Goal: Transaction & Acquisition: Purchase product/service

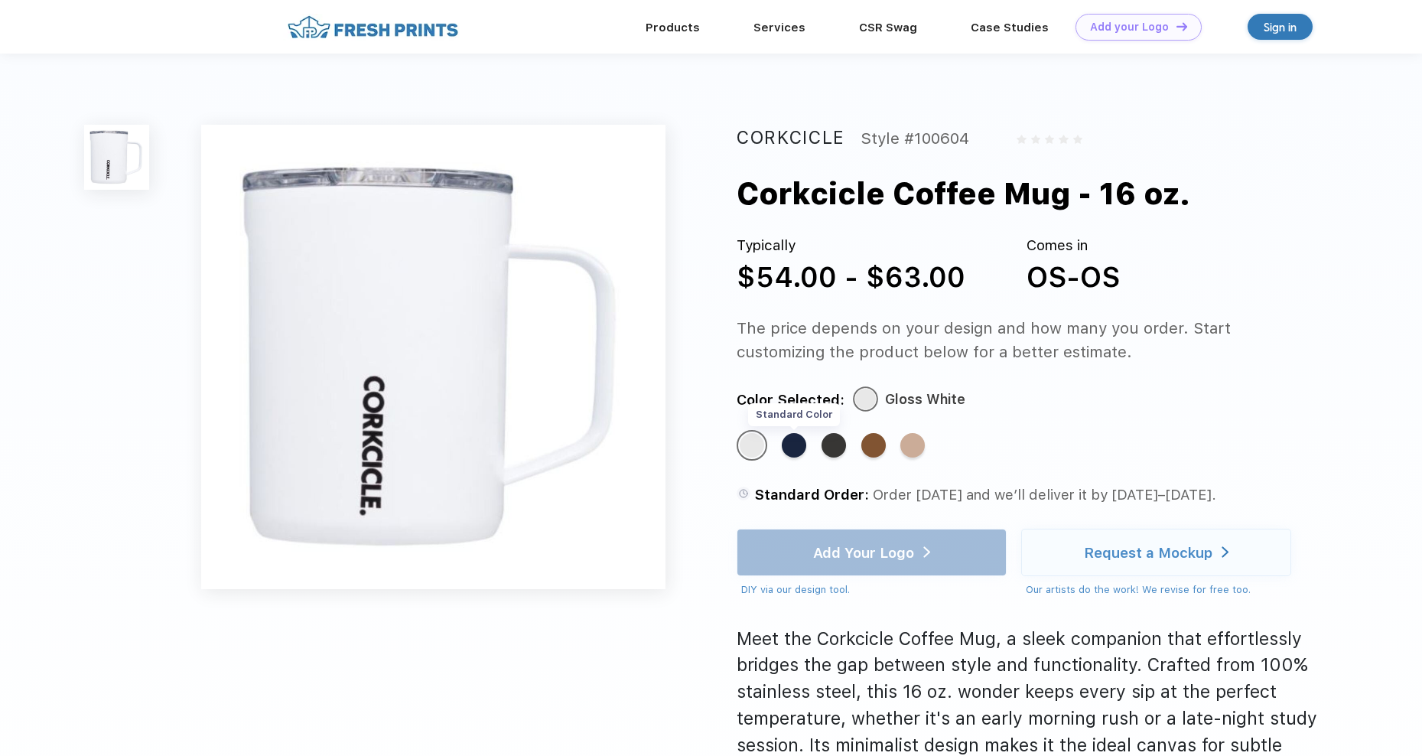
click at [802, 437] on div "Standard Color" at bounding box center [794, 445] width 24 height 24
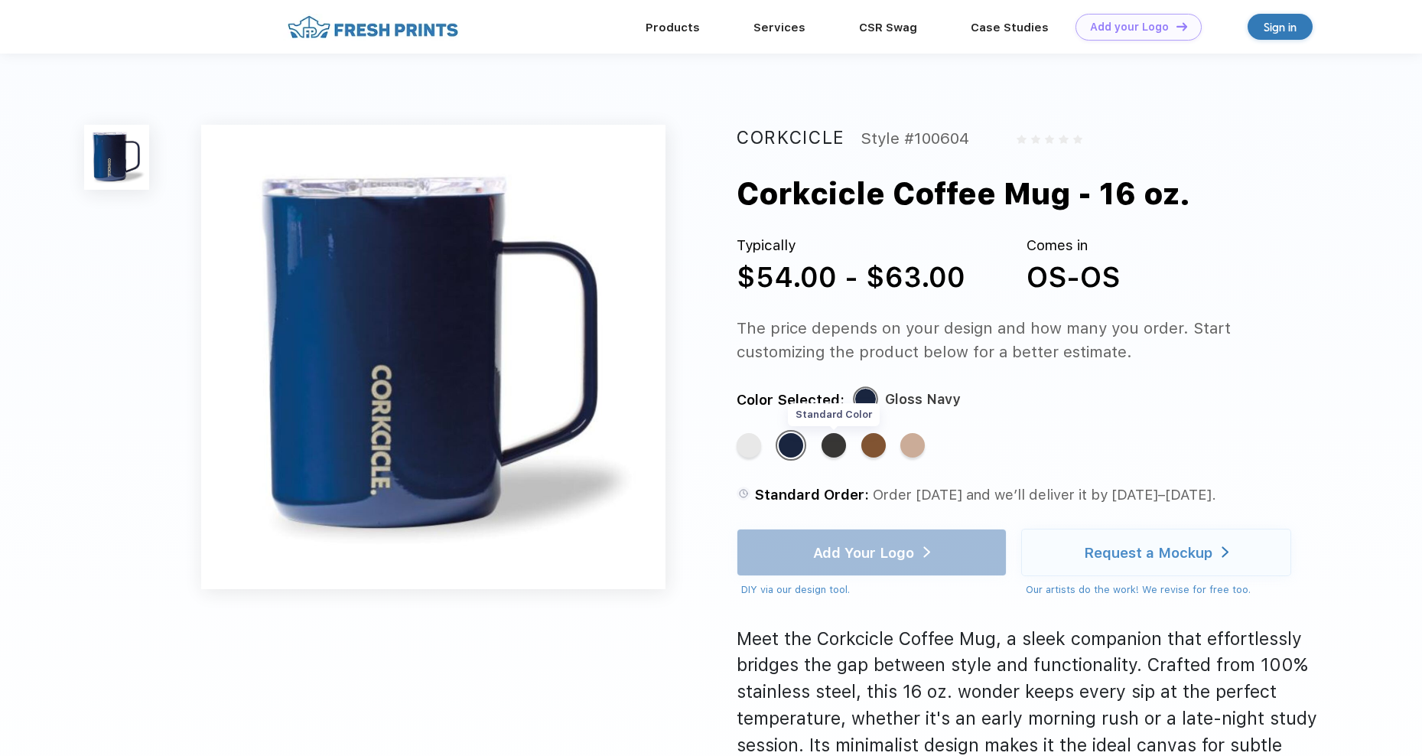
click at [835, 437] on div "Standard Color" at bounding box center [833, 445] width 24 height 24
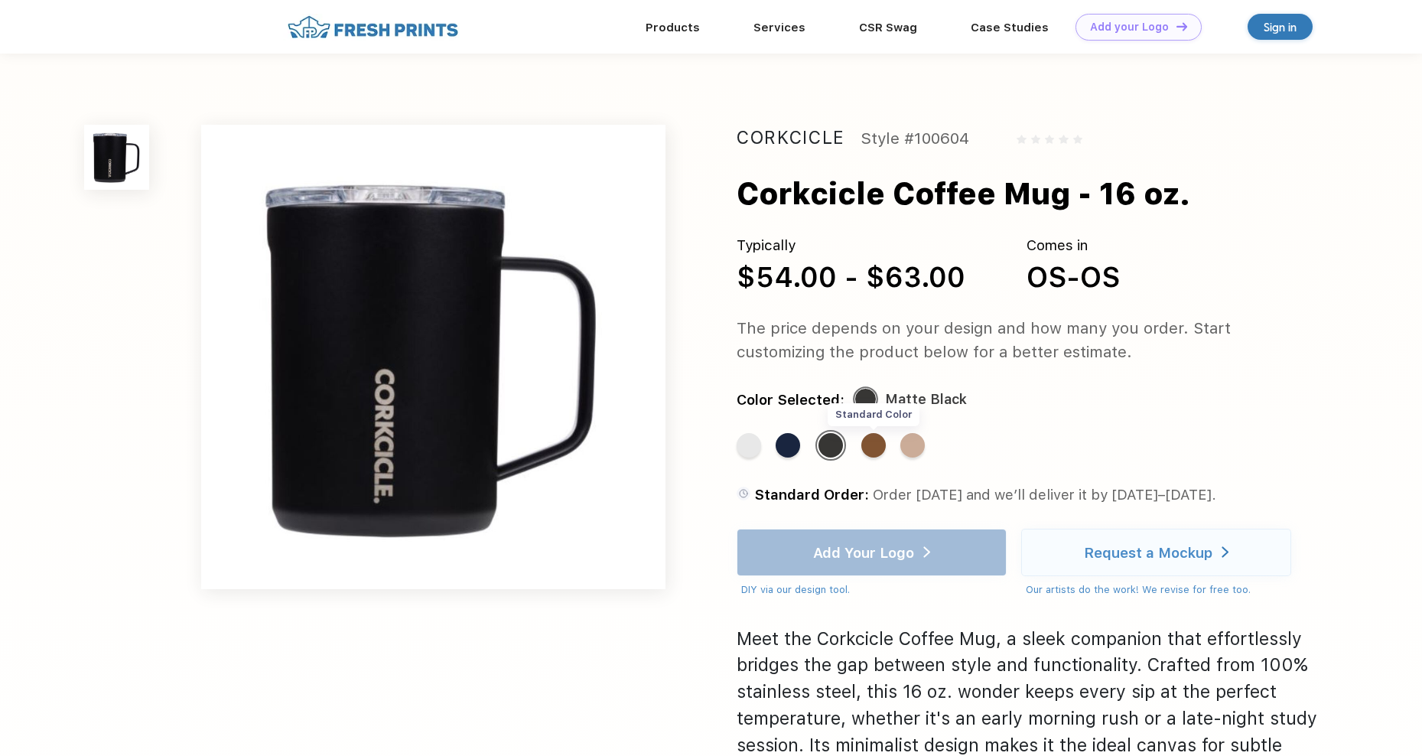
click at [872, 444] on div "Standard Color" at bounding box center [873, 445] width 24 height 24
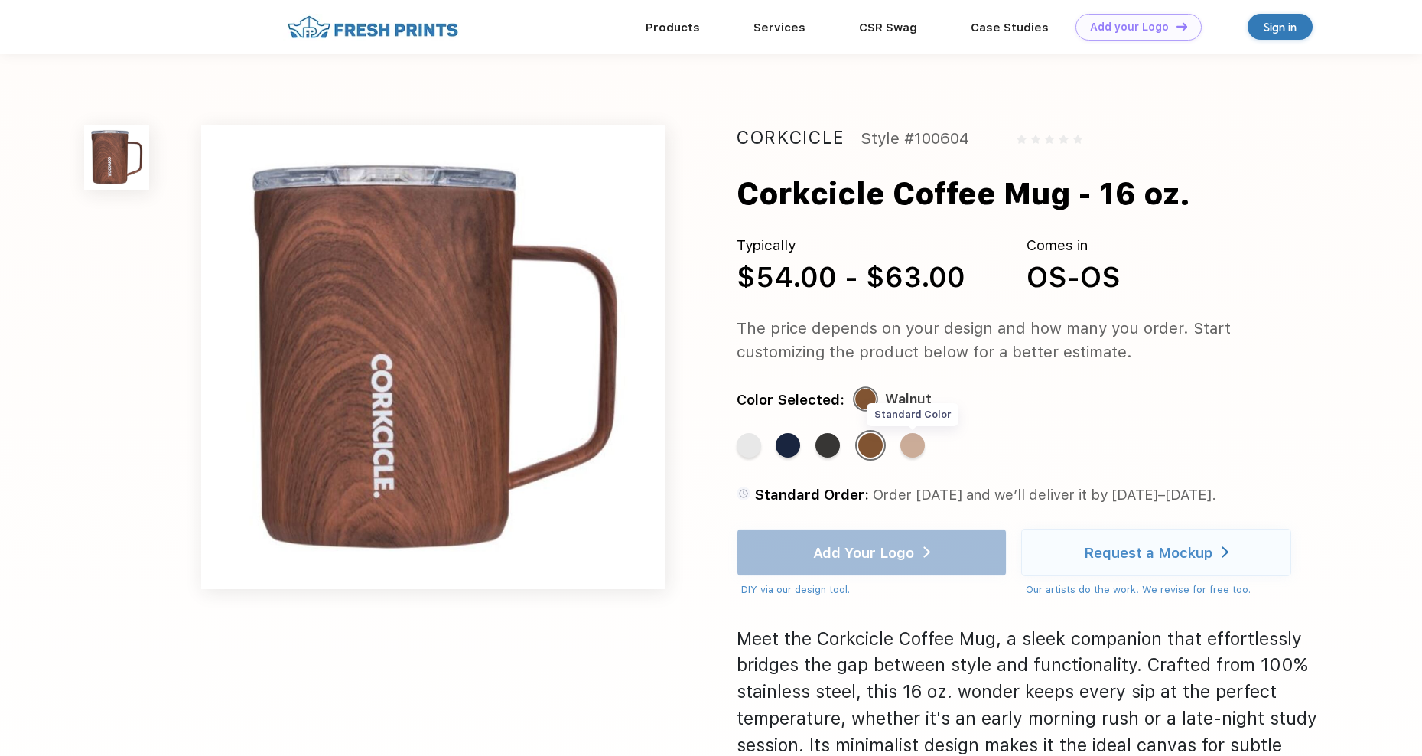
click at [912, 438] on div "Standard Color" at bounding box center [912, 445] width 24 height 24
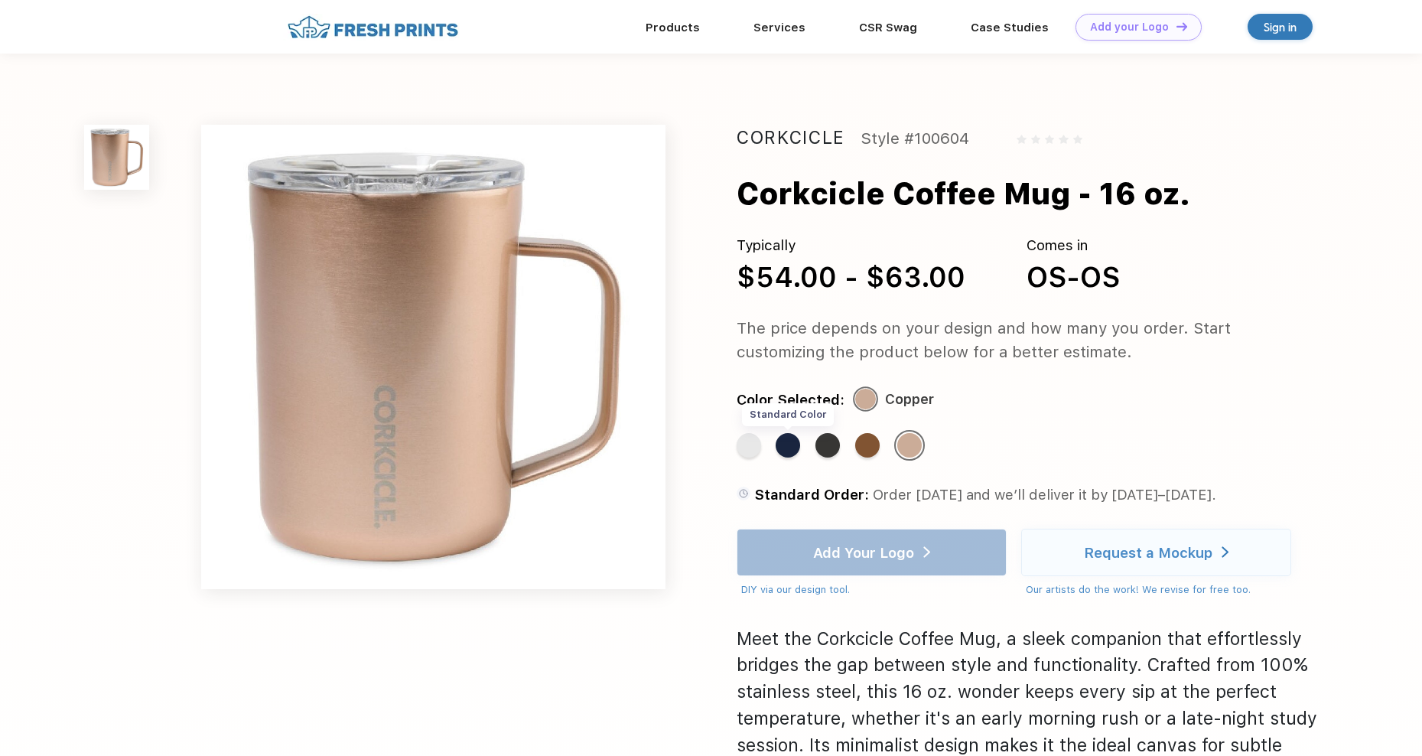
click at [785, 445] on div "Standard Color" at bounding box center [788, 445] width 24 height 24
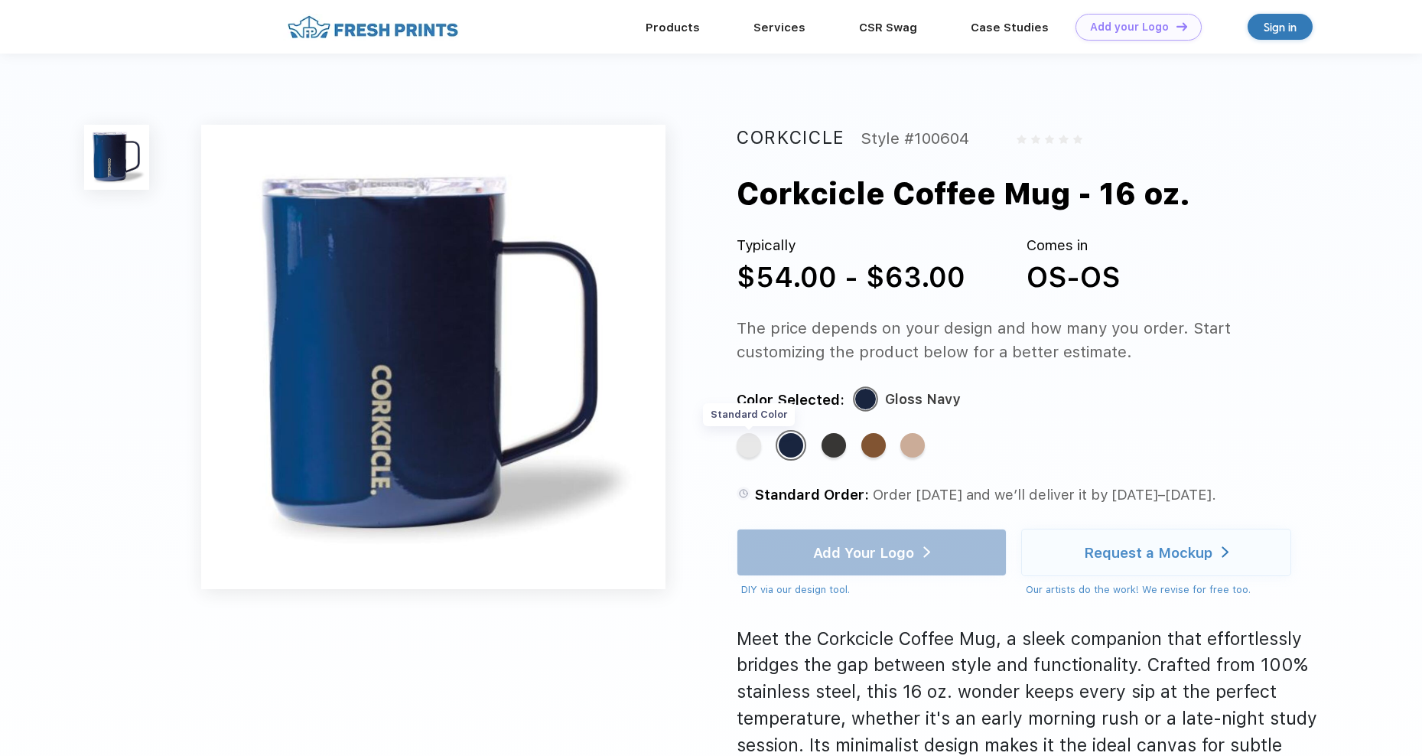
click at [741, 449] on div "Standard Color" at bounding box center [749, 445] width 24 height 24
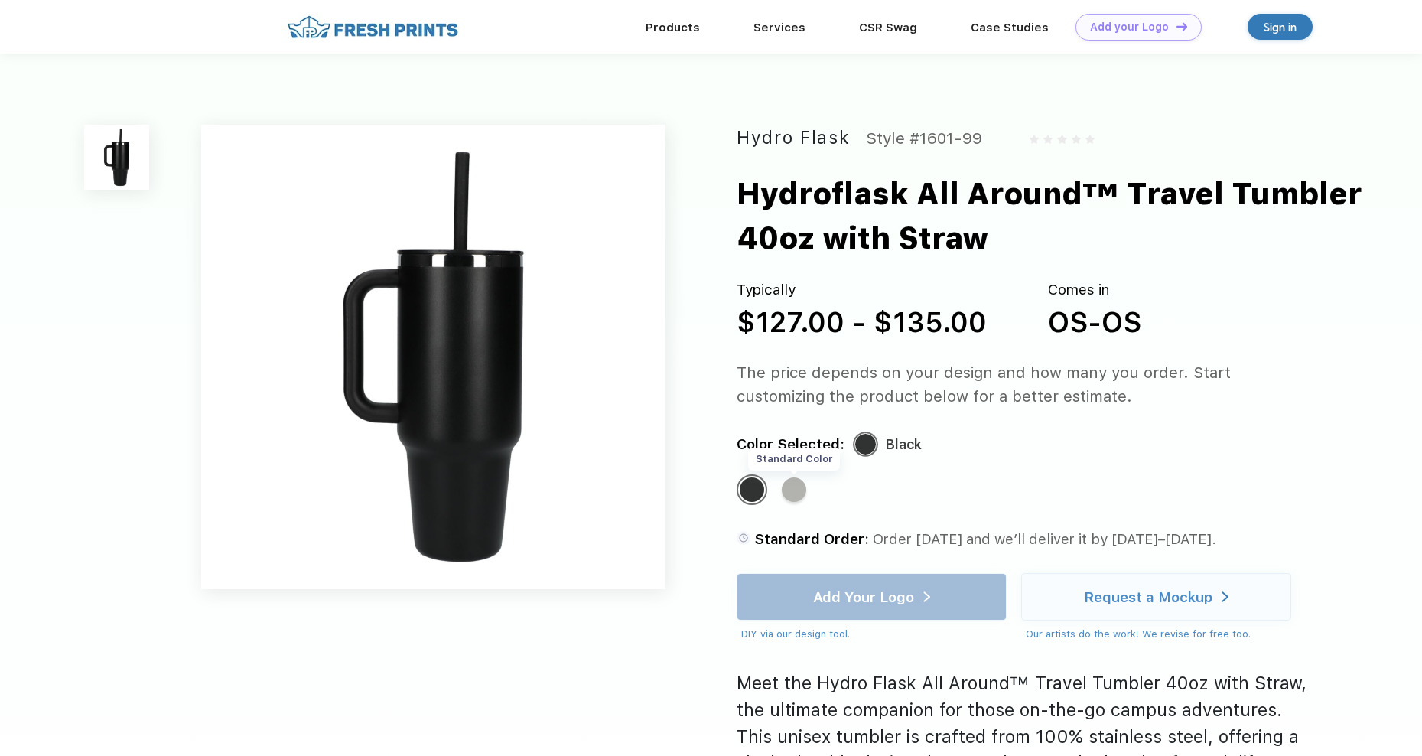
click at [788, 499] on div "Standard Color" at bounding box center [794, 489] width 24 height 24
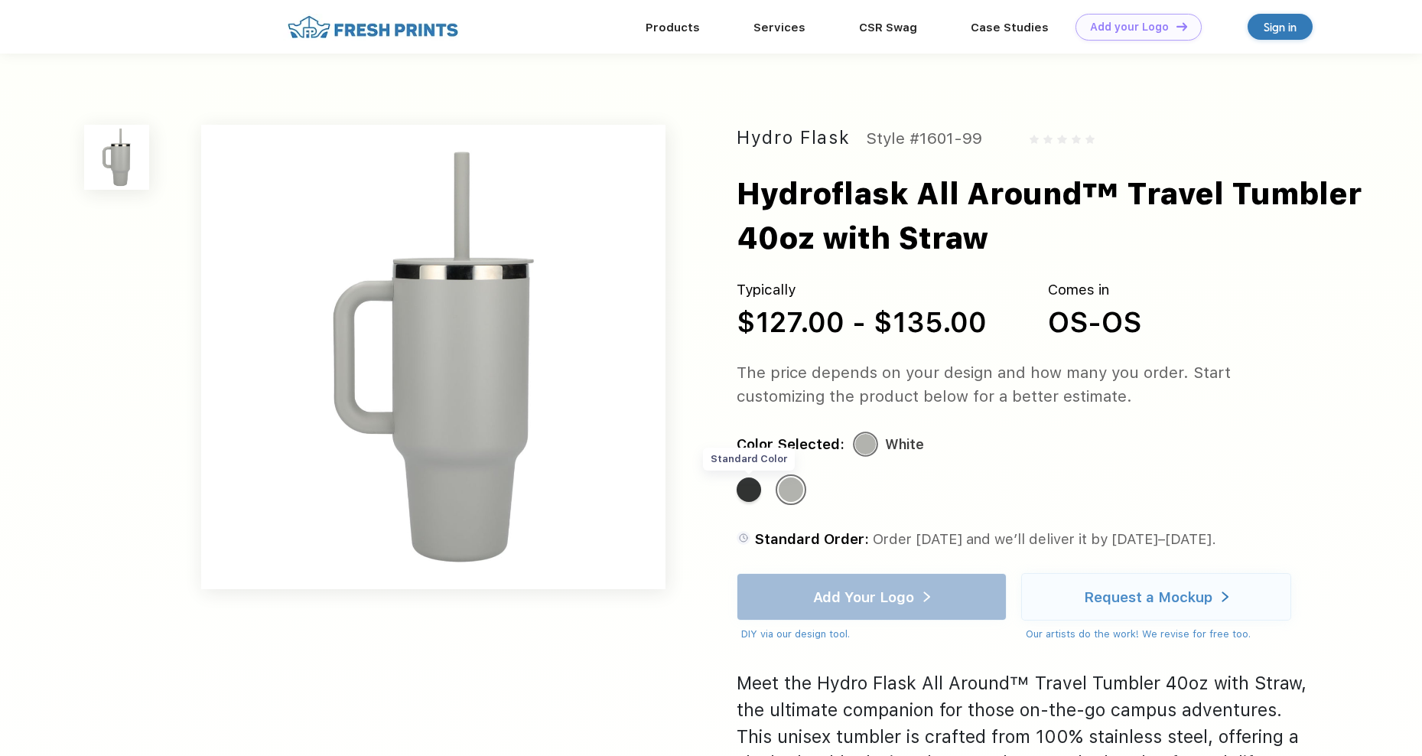
click at [758, 484] on div "Standard Color" at bounding box center [749, 489] width 24 height 24
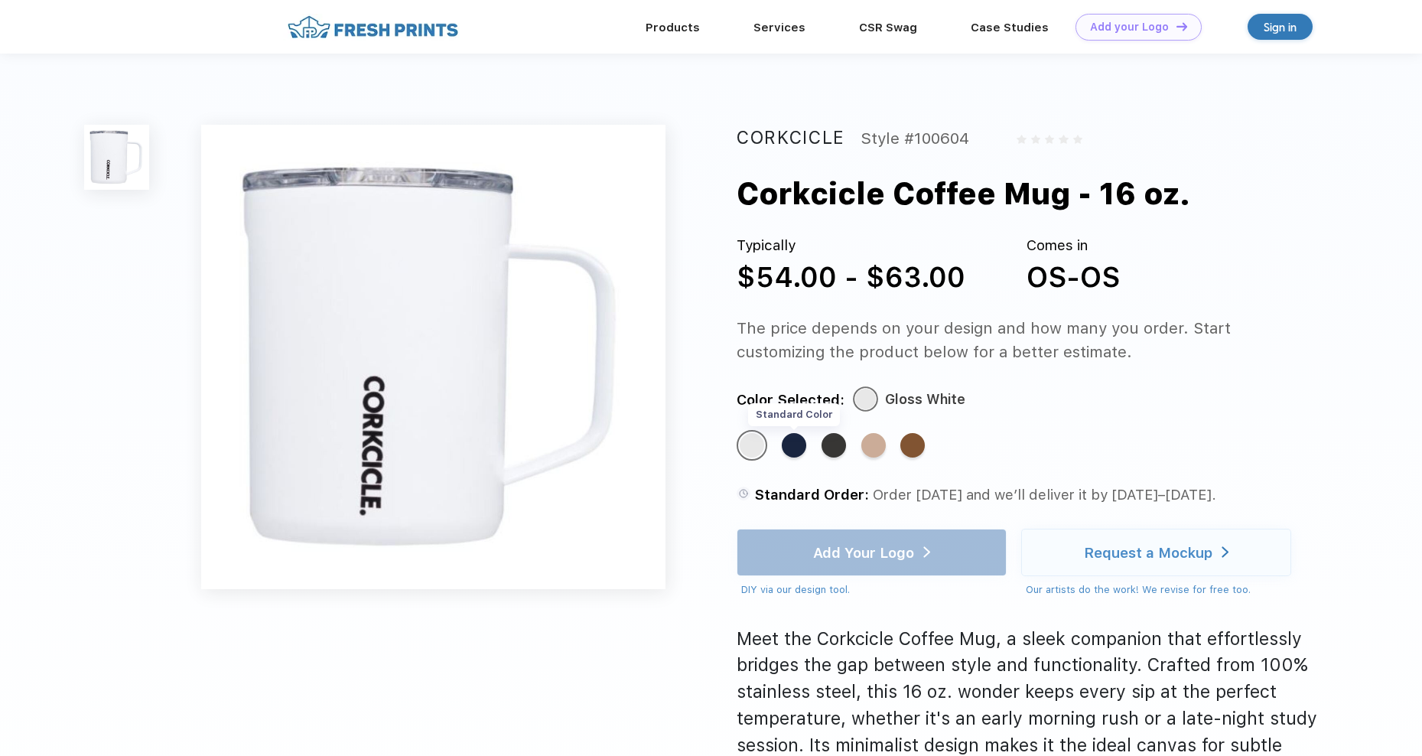
click at [784, 452] on div "Standard Color" at bounding box center [794, 445] width 24 height 24
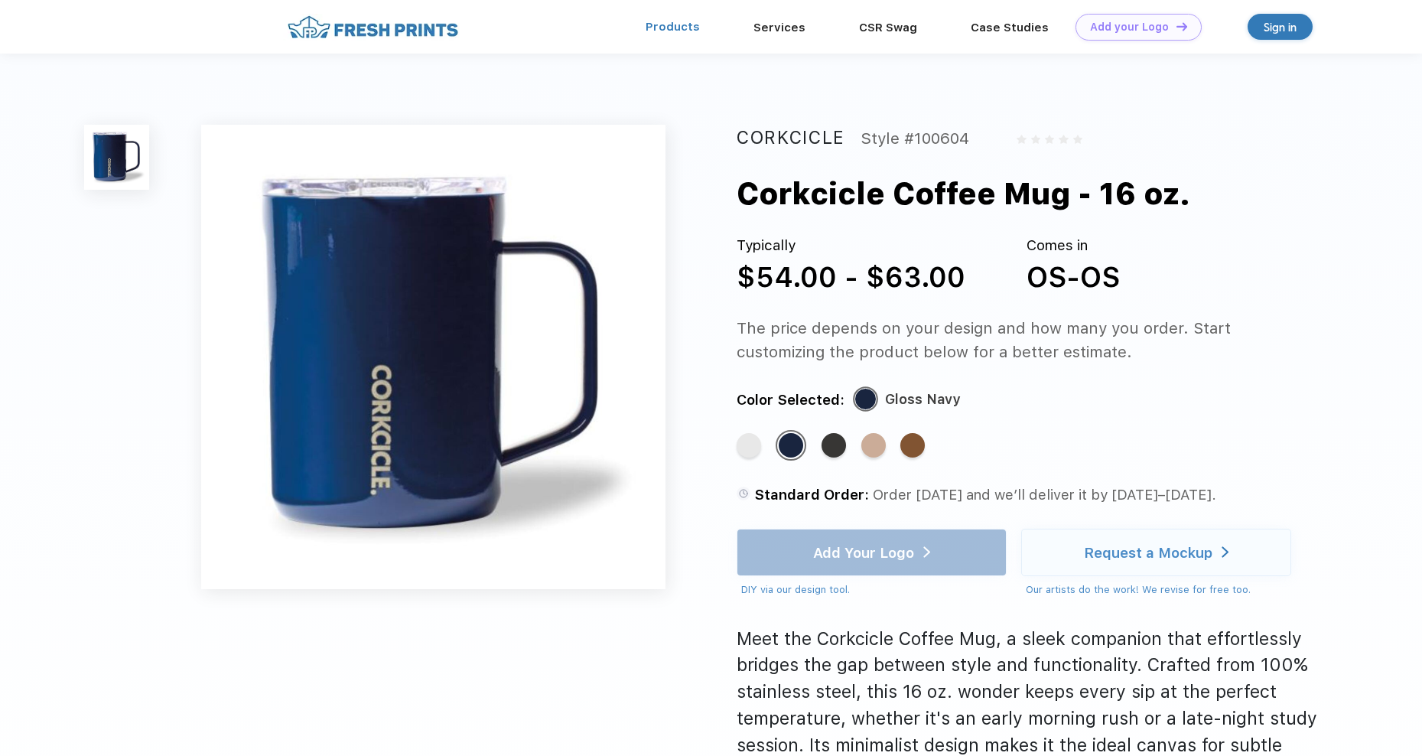
click at [680, 23] on link "Products" at bounding box center [672, 27] width 54 height 14
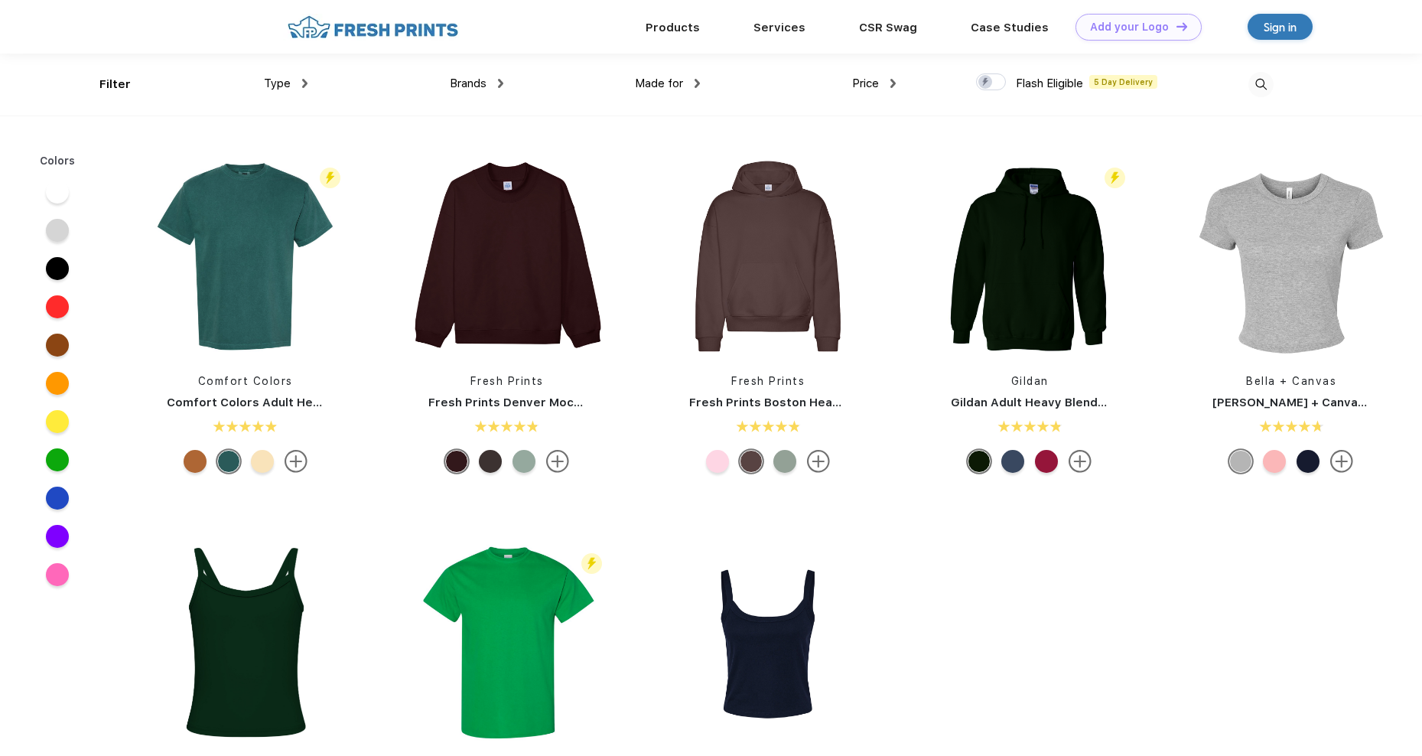
scroll to position [1, 0]
click at [290, 88] on span "Type" at bounding box center [277, 83] width 27 height 14
click at [283, 75] on div "Type" at bounding box center [286, 83] width 44 height 18
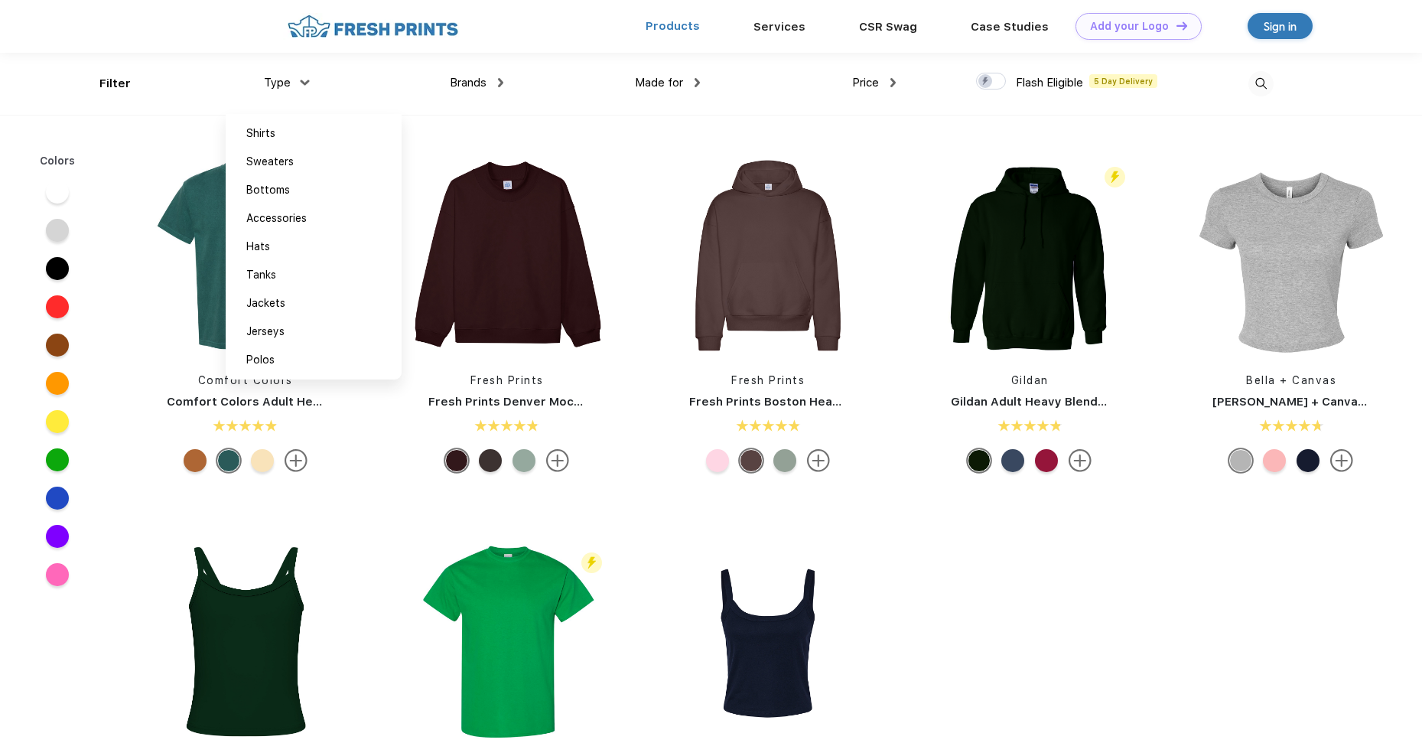
click at [682, 26] on link "Products" at bounding box center [672, 26] width 54 height 14
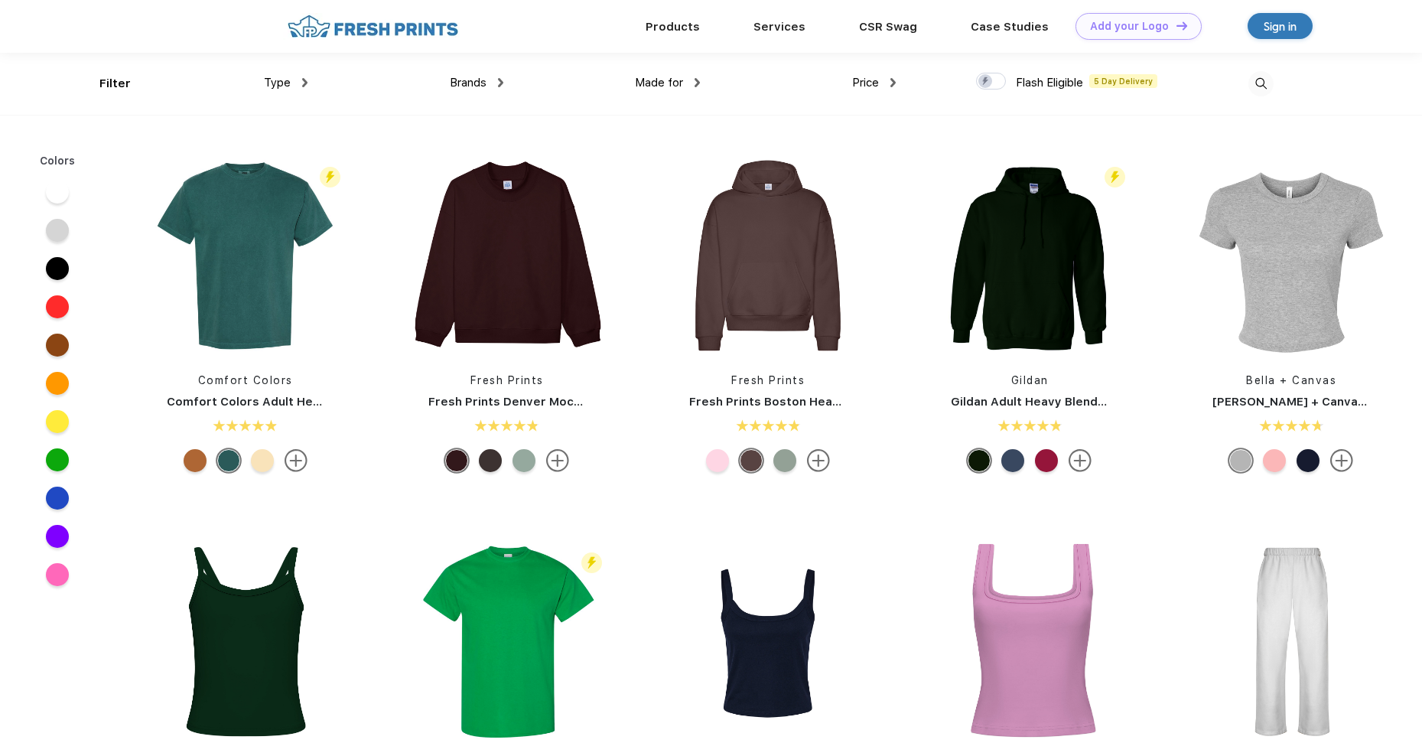
scroll to position [0, 0]
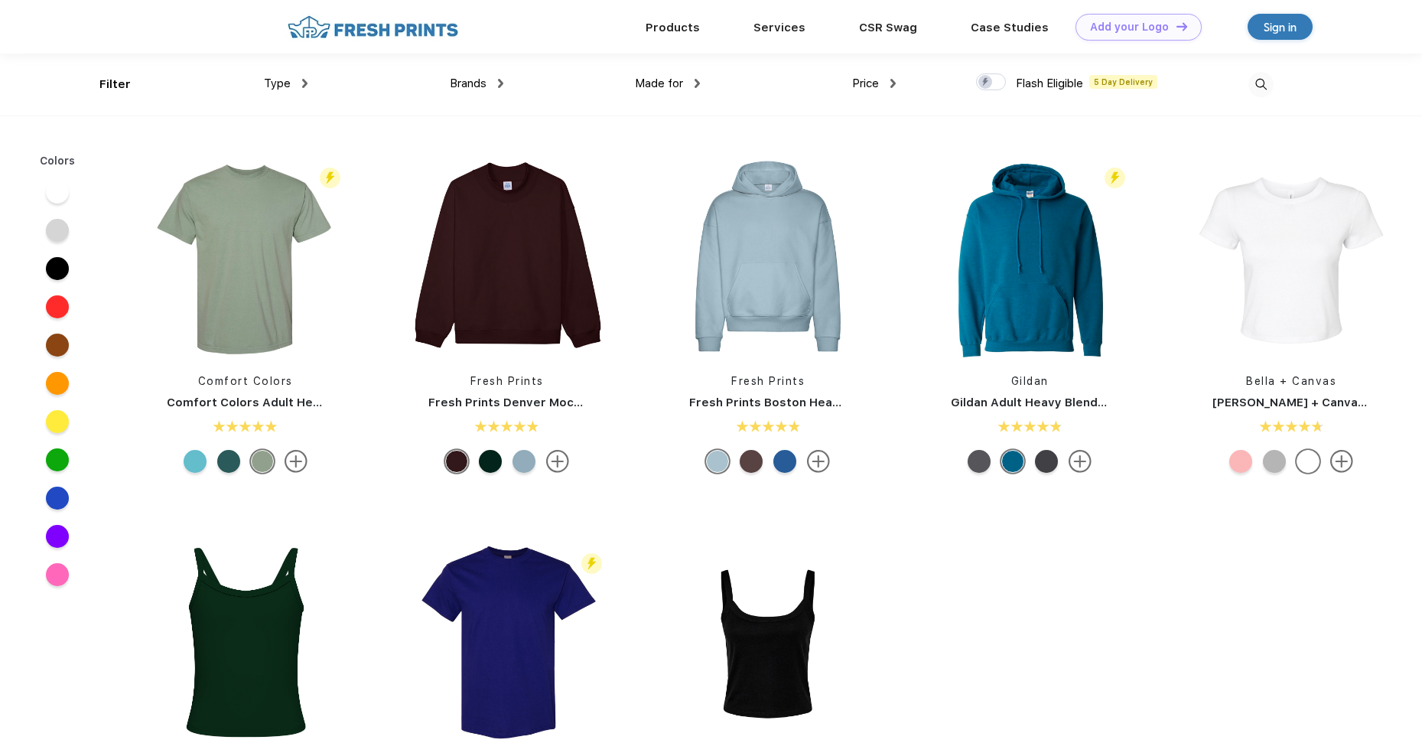
click at [292, 80] on div "Type" at bounding box center [286, 84] width 44 height 18
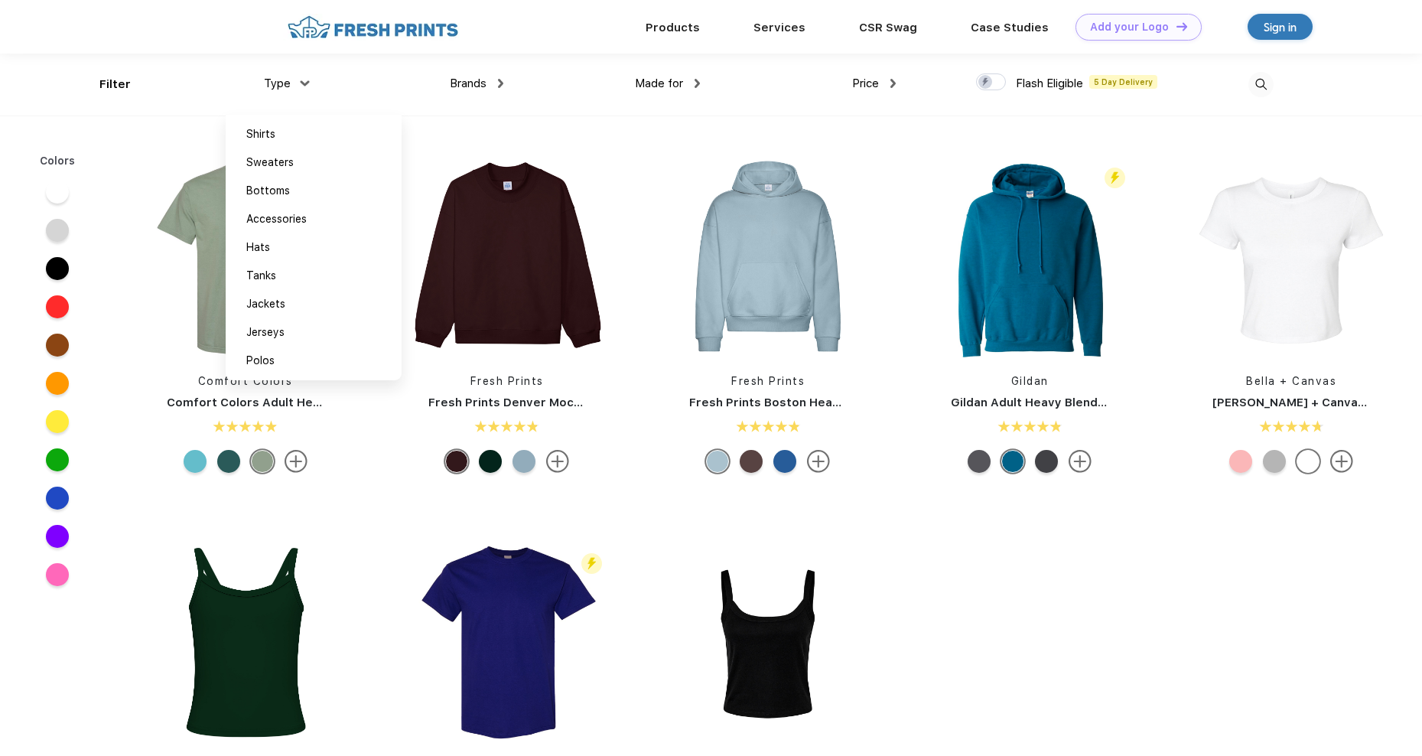
click at [1272, 76] on img at bounding box center [1260, 84] width 25 height 25
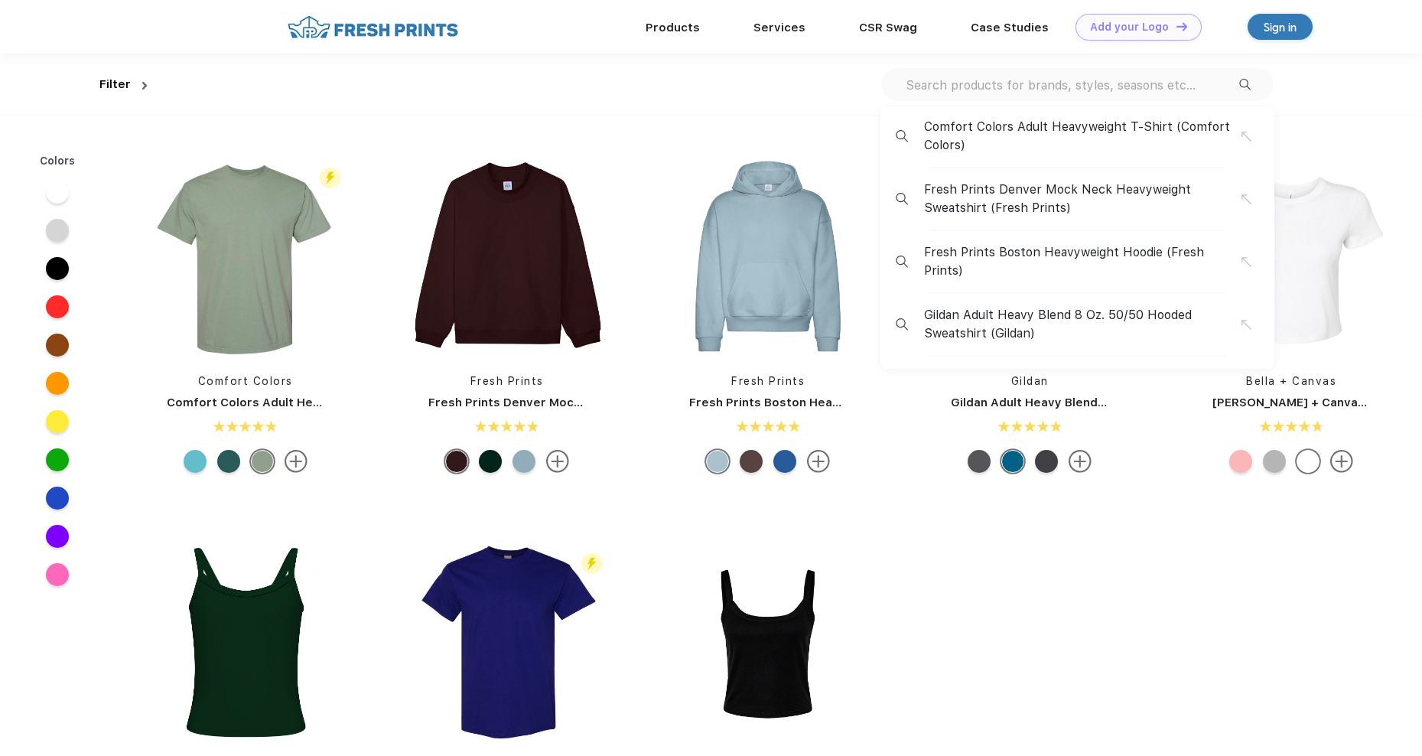
click at [1045, 86] on input "text" at bounding box center [1071, 84] width 335 height 17
type input "c"
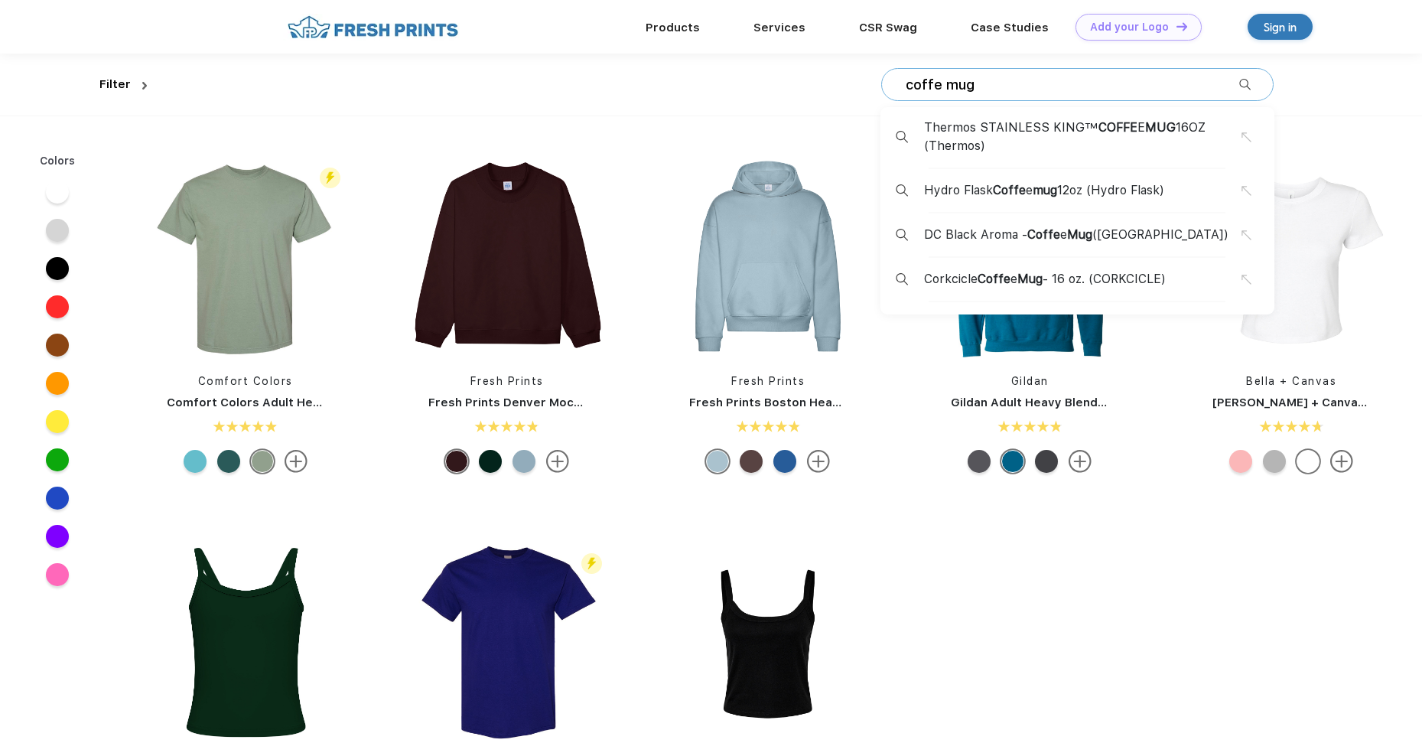
type input "coffe mug"
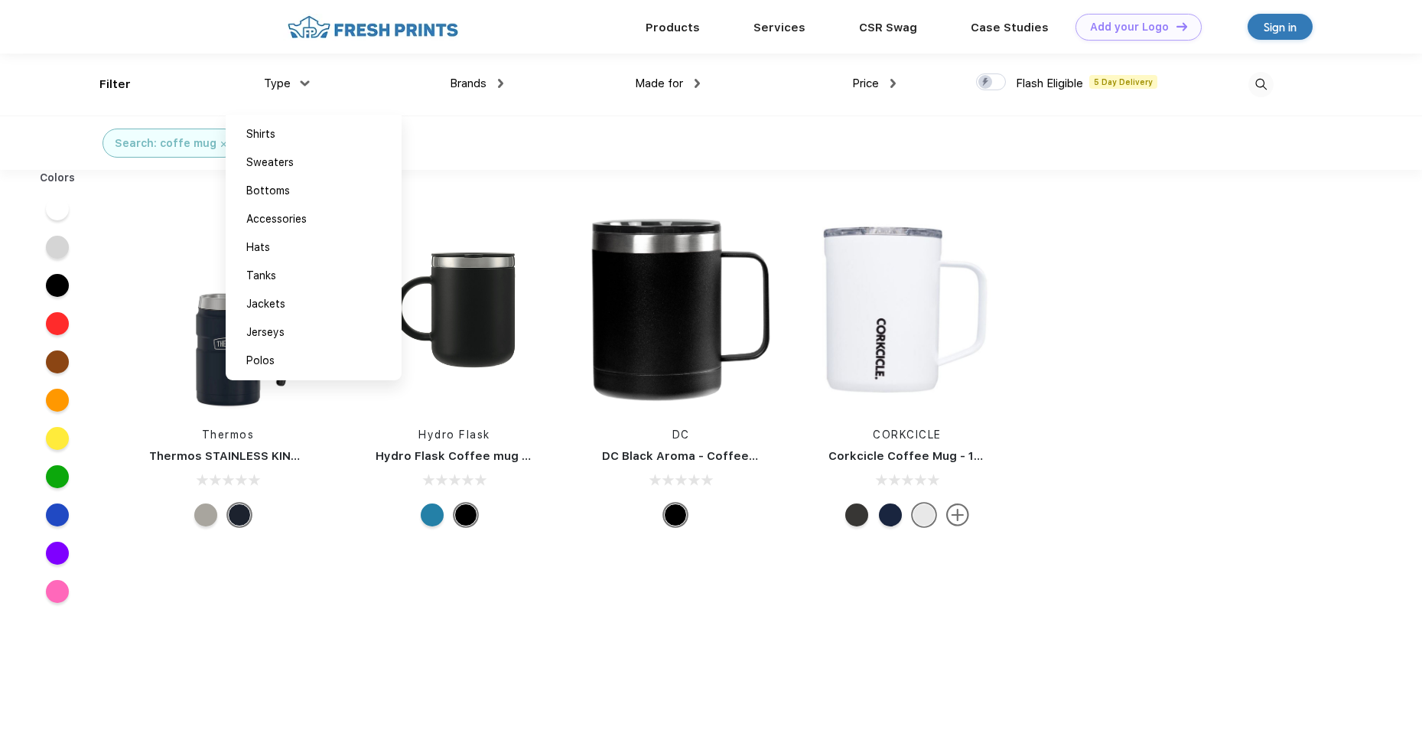
click at [1166, 412] on div "Colors Thermos Thermos STAINLESS KING™ COFFEE MUG 16OZ Hydro Flask Hydro Flask …" at bounding box center [711, 551] width 1422 height 763
click at [652, 333] on img at bounding box center [680, 309] width 203 height 203
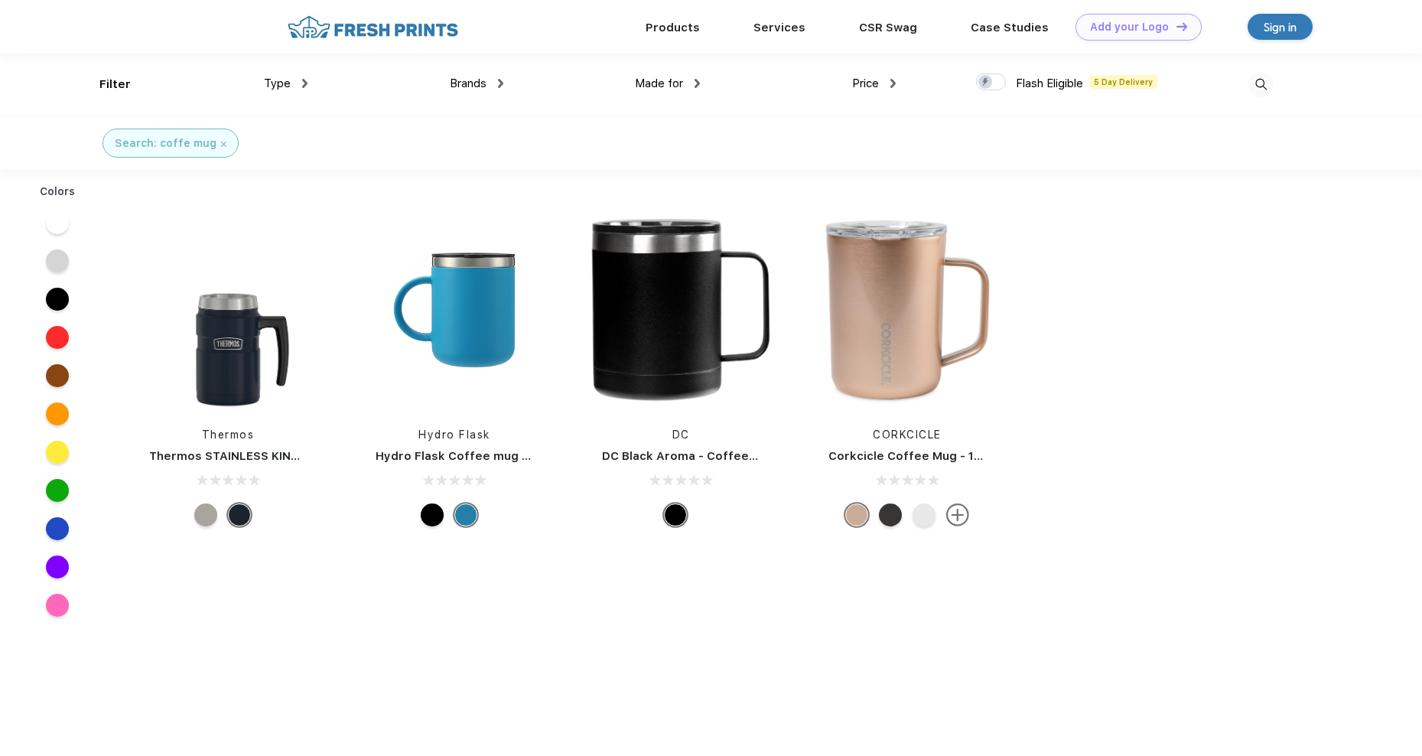
scroll to position [1, 0]
click at [437, 327] on img at bounding box center [454, 308] width 203 height 203
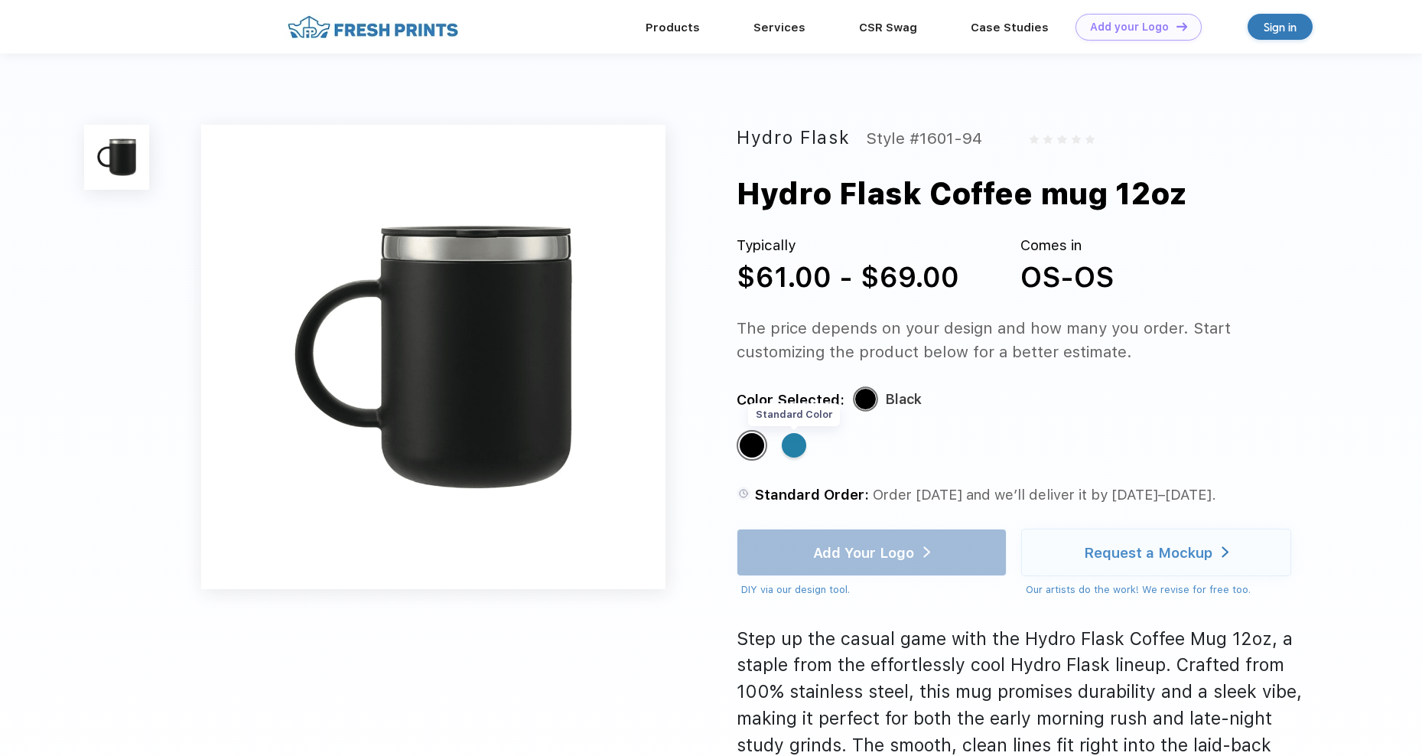
click at [804, 447] on div "Standard Color" at bounding box center [794, 445] width 24 height 24
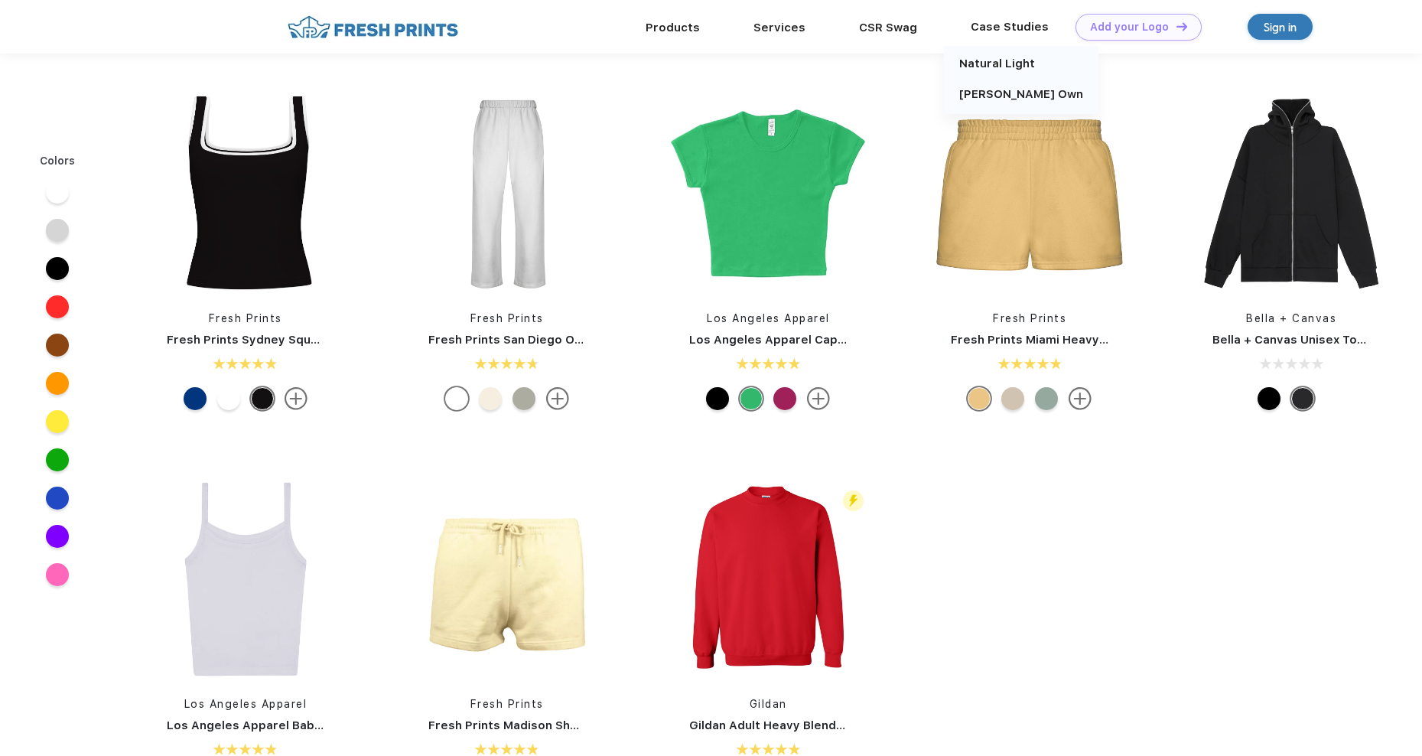
scroll to position [1, 0]
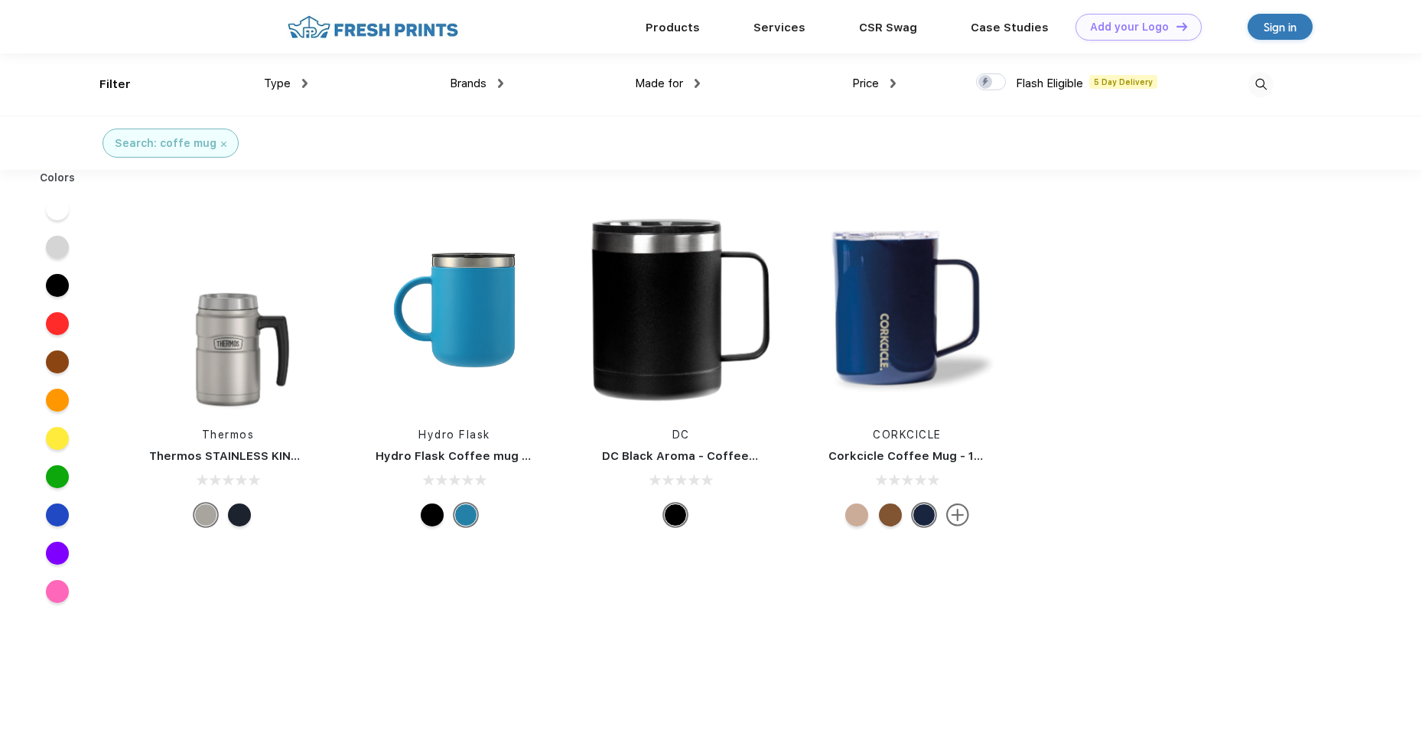
click at [1260, 84] on img at bounding box center [1260, 84] width 25 height 25
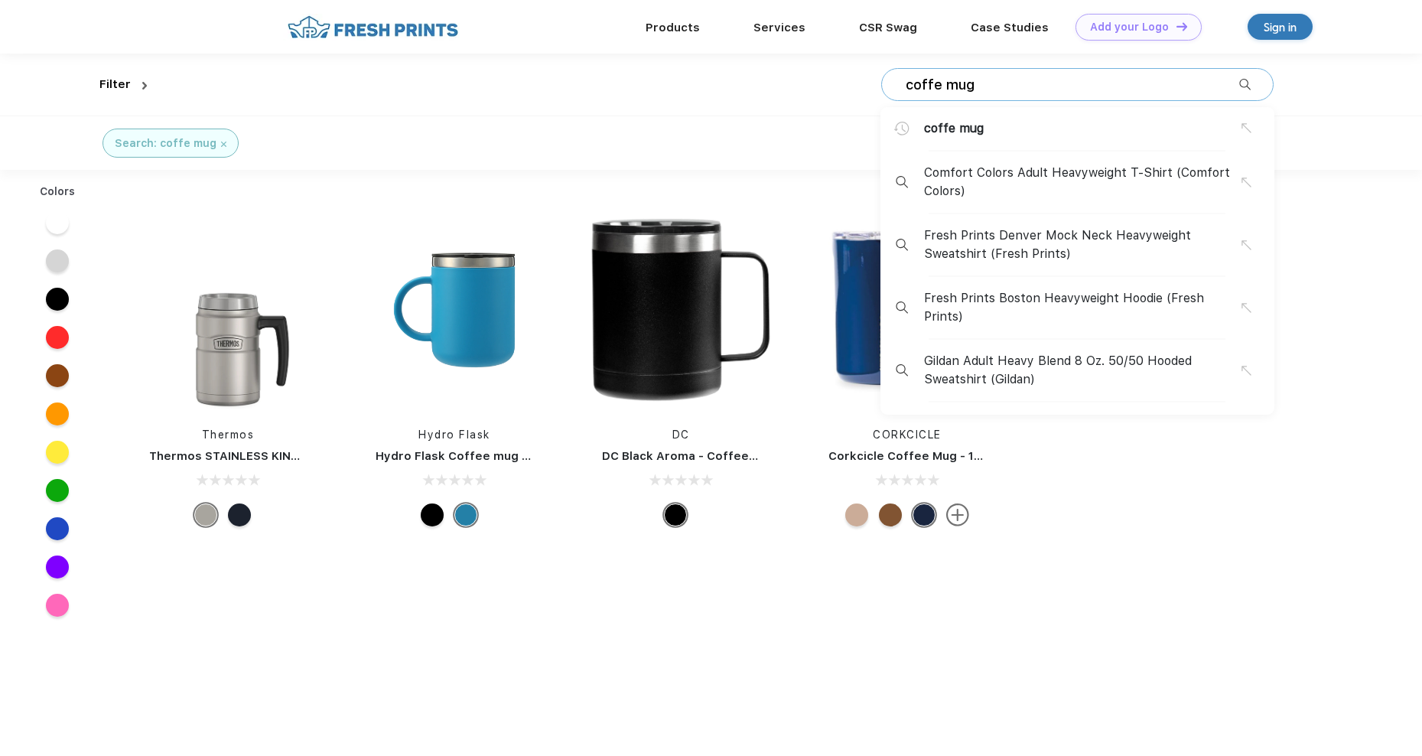
scroll to position [1, 0]
click at [1137, 73] on div "coffe mug coffe mug Comfort Colors Adult Heavyweight T-Shirt (Comfort Colors) F…" at bounding box center [1077, 83] width 392 height 33
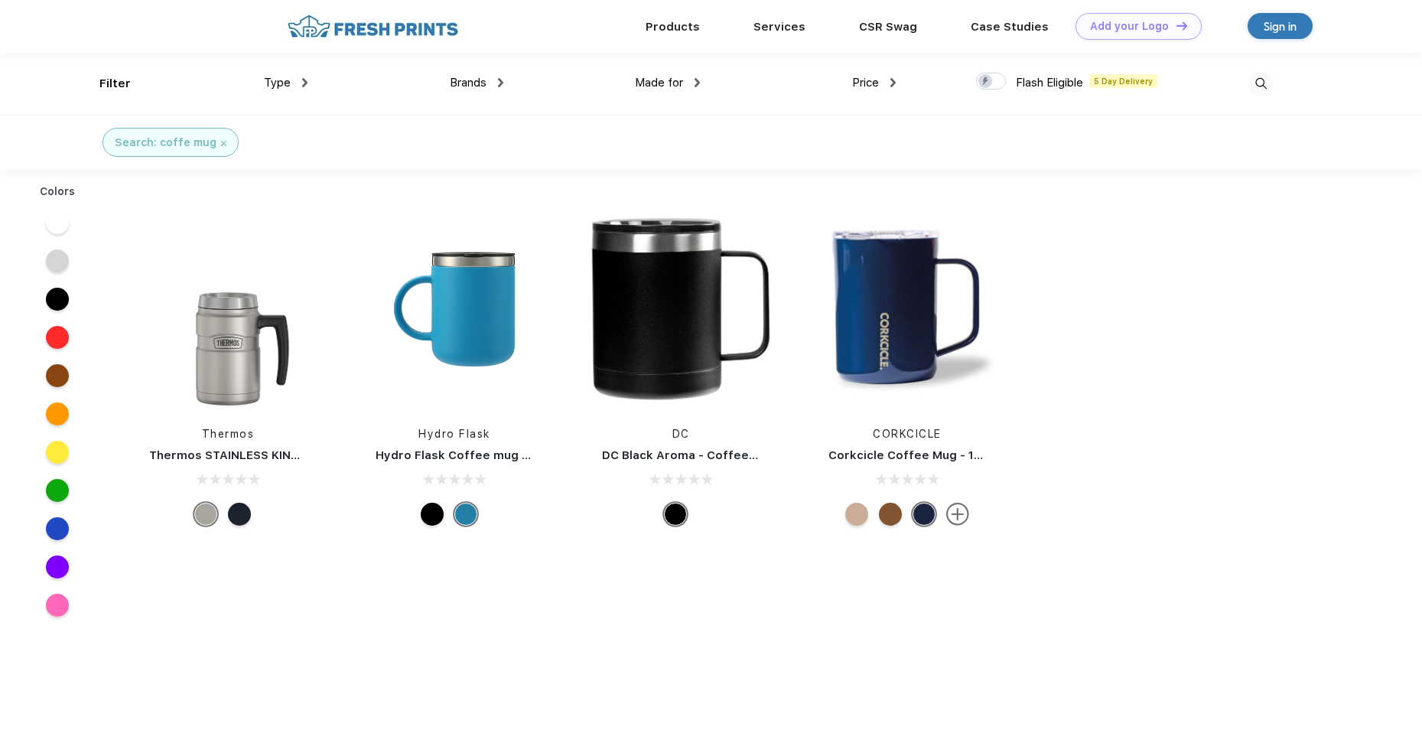
click at [1265, 82] on img at bounding box center [1260, 83] width 25 height 25
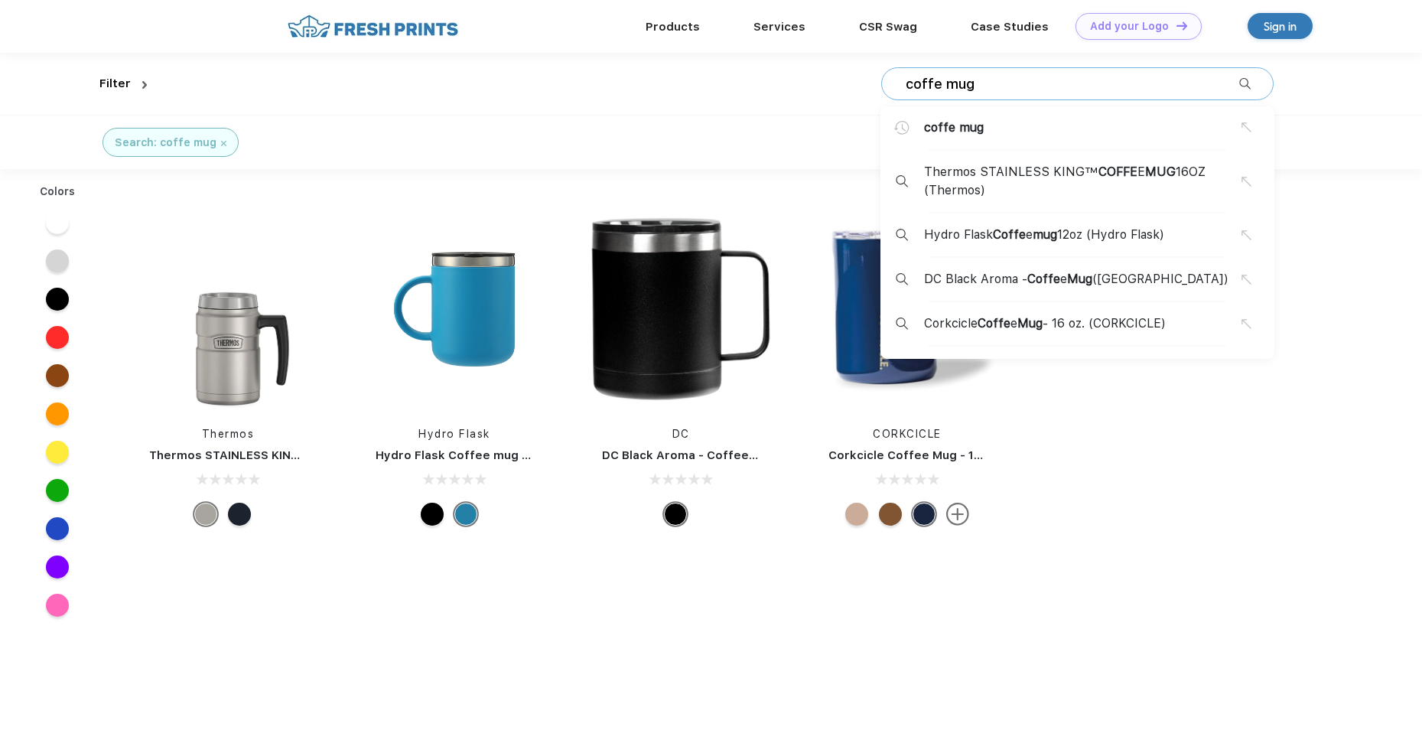
click at [993, 86] on input "coffe mug" at bounding box center [1071, 84] width 335 height 17
drag, startPoint x: 993, startPoint y: 86, endPoint x: 851, endPoint y: 91, distance: 142.4
click at [851, 91] on div "coffe mug coffe mug Thermos STAINLESS KING™ COFFE E MUG 16OZ (Thermos) Hydro Fl…" at bounding box center [713, 84] width 1120 height 62
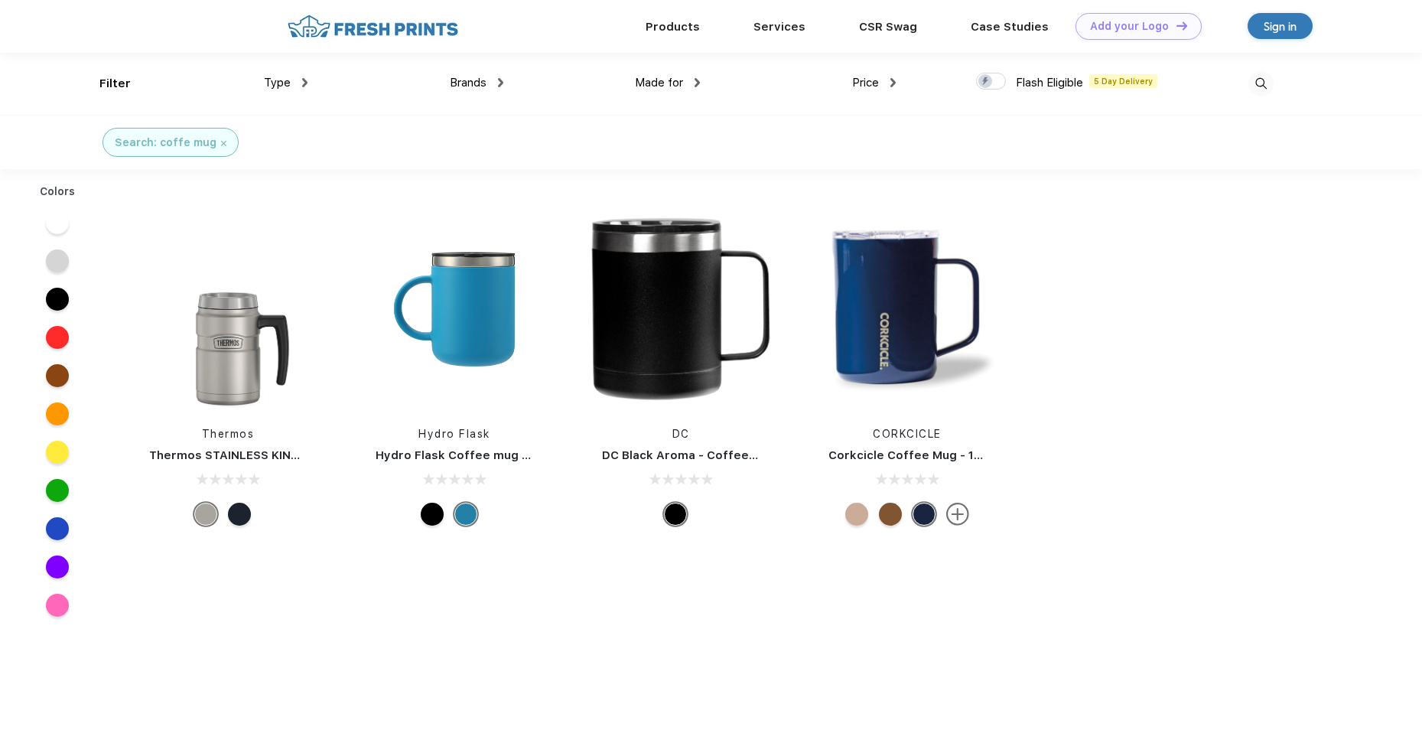
click at [1259, 89] on img at bounding box center [1260, 83] width 25 height 25
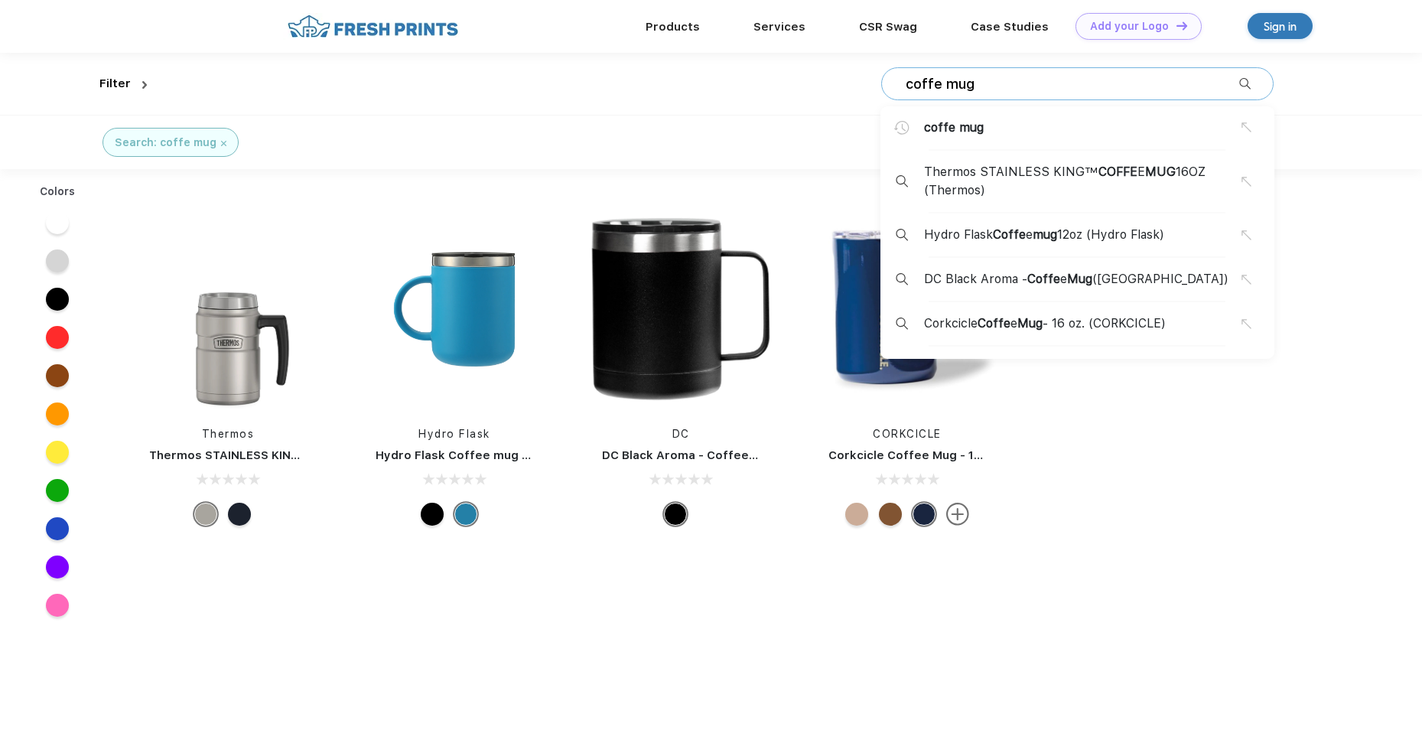
click at [1061, 81] on input "coffe mug" at bounding box center [1071, 84] width 335 height 17
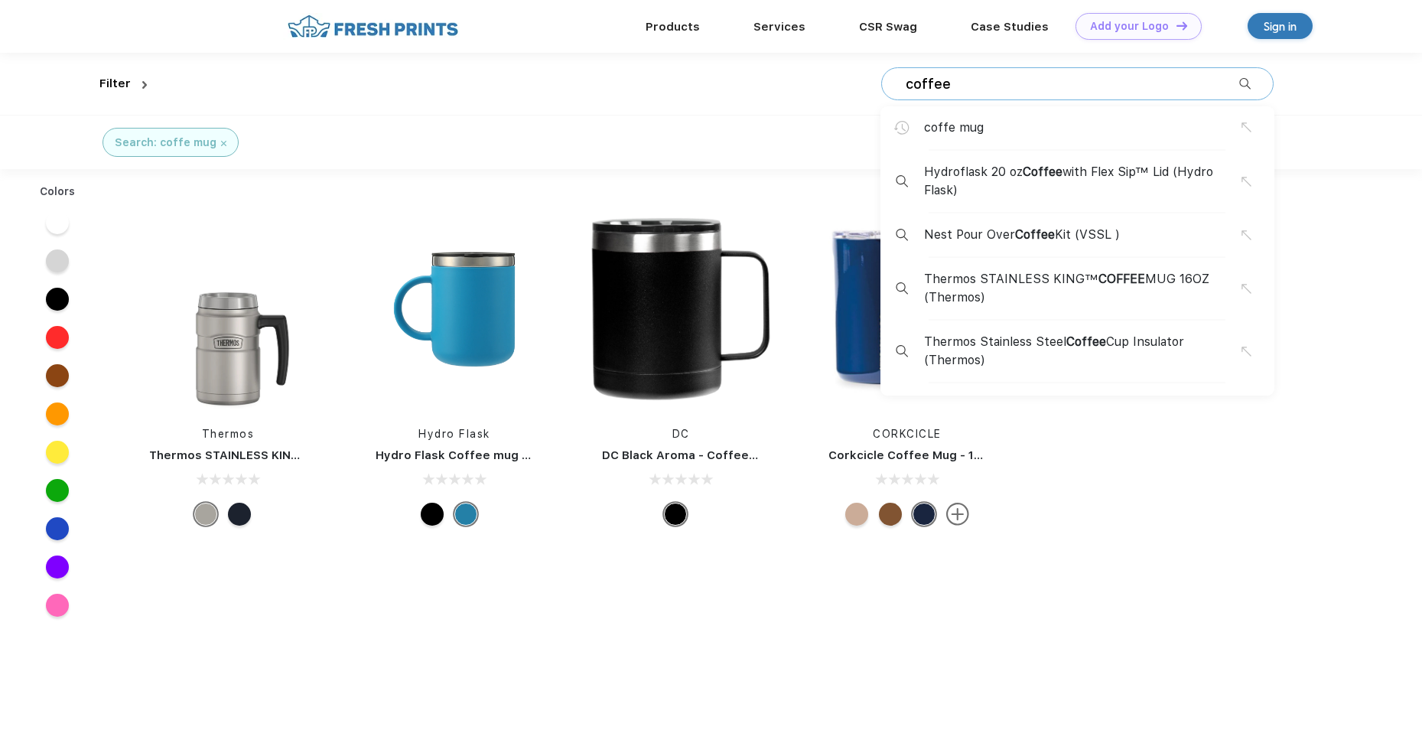
type input "coffee"
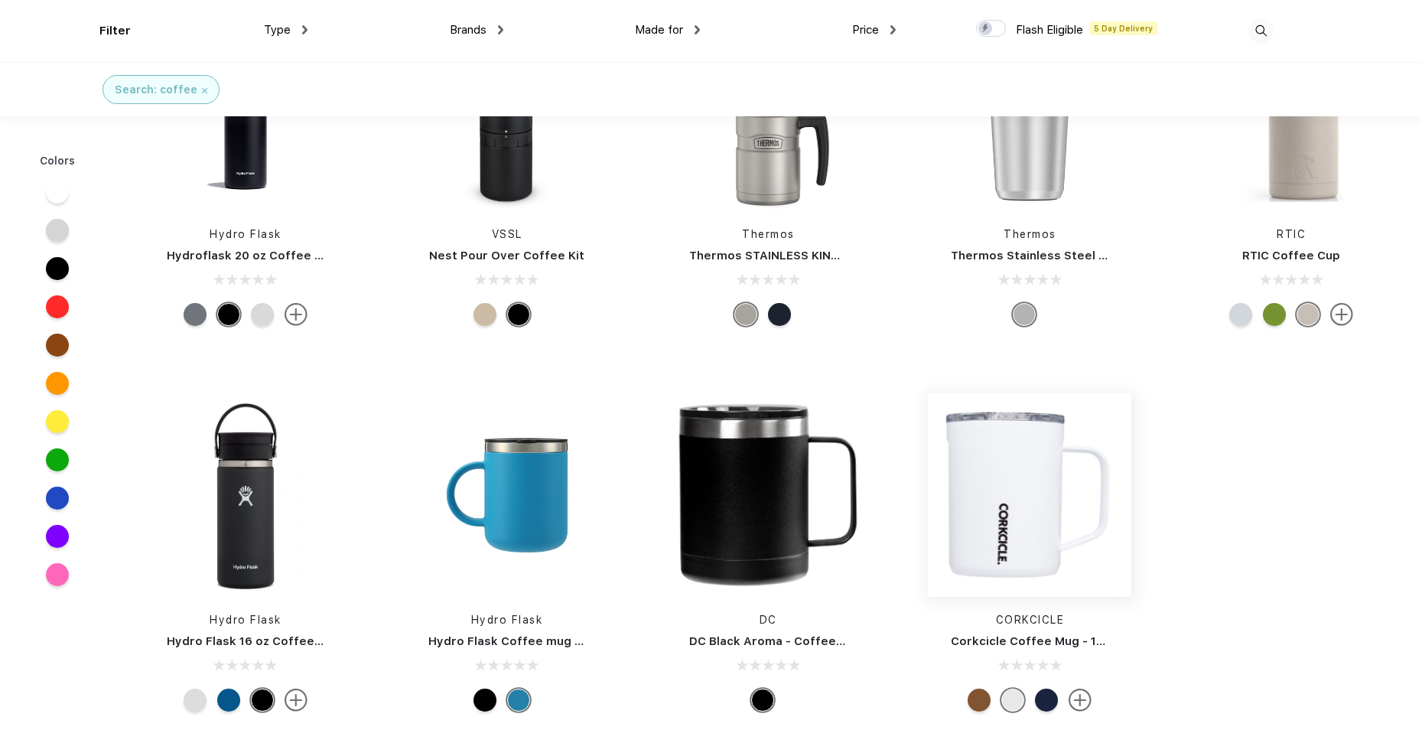
scroll to position [153, 0]
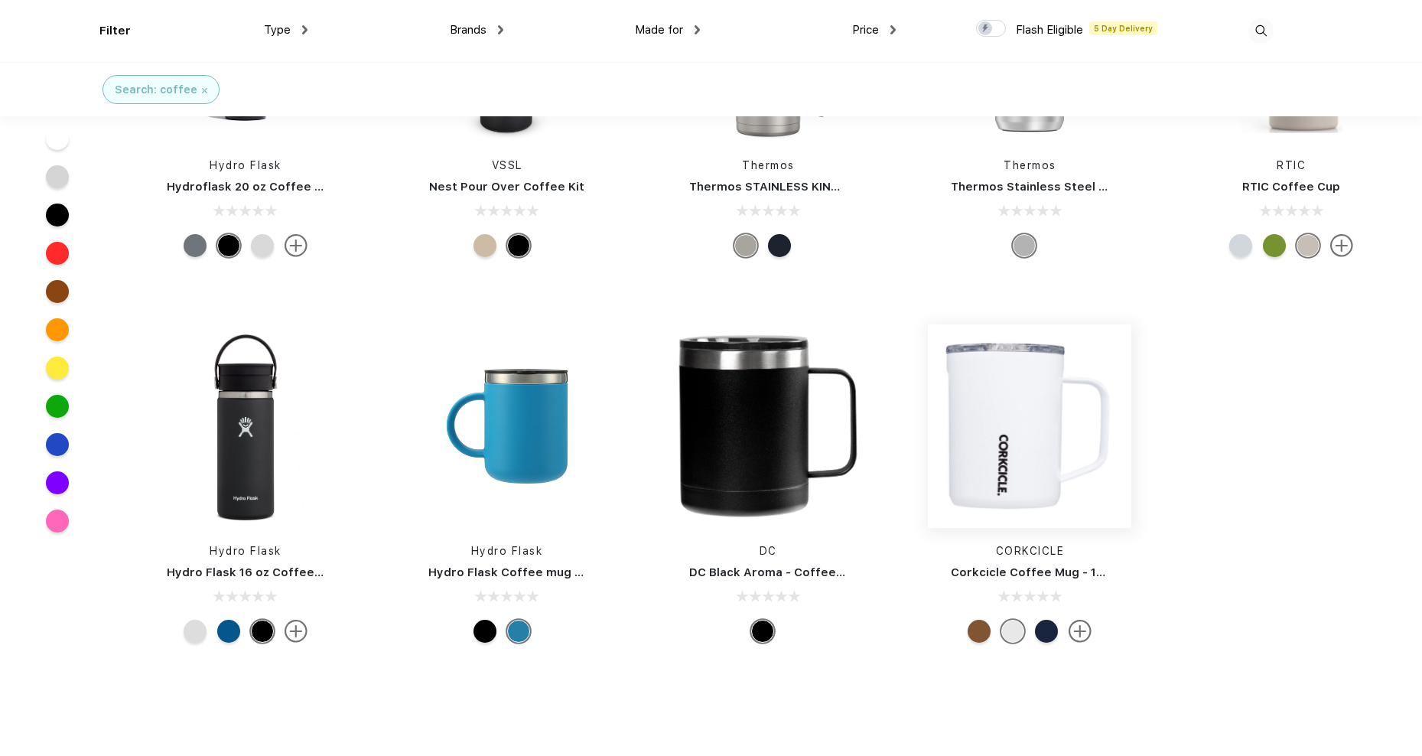
click at [986, 404] on img at bounding box center [1029, 425] width 203 height 203
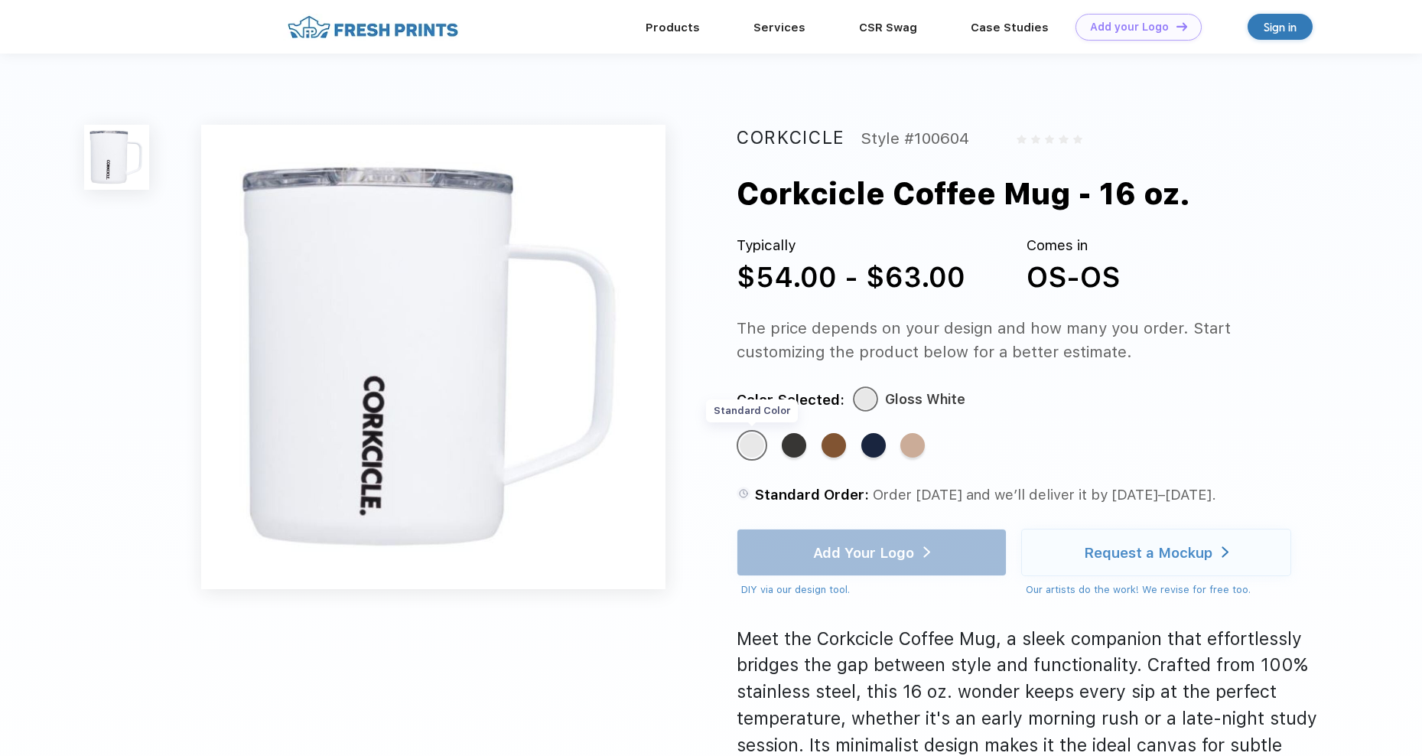
click at [746, 447] on div "Standard Color" at bounding box center [752, 445] width 24 height 24
click at [917, 455] on div "Standard Color" at bounding box center [912, 445] width 24 height 24
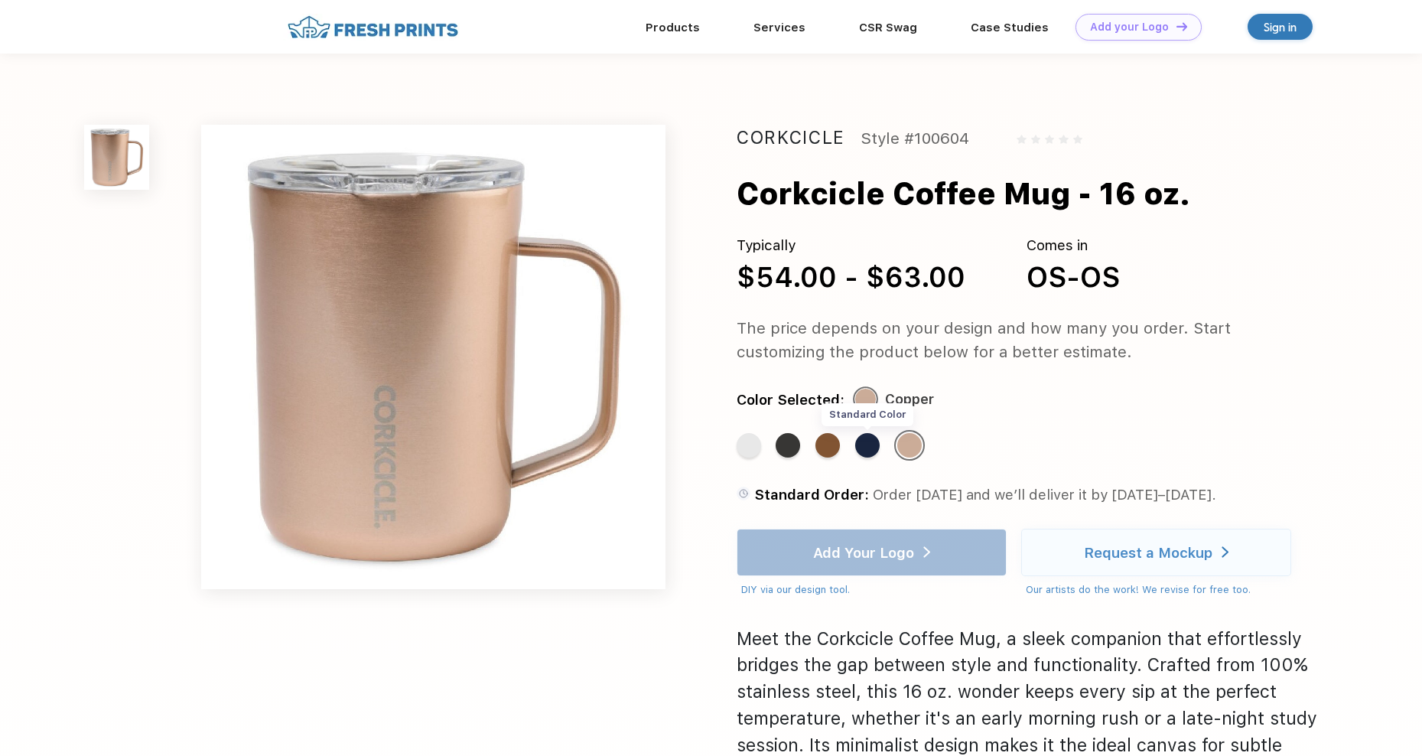
click at [857, 439] on div "Standard Color" at bounding box center [867, 445] width 24 height 24
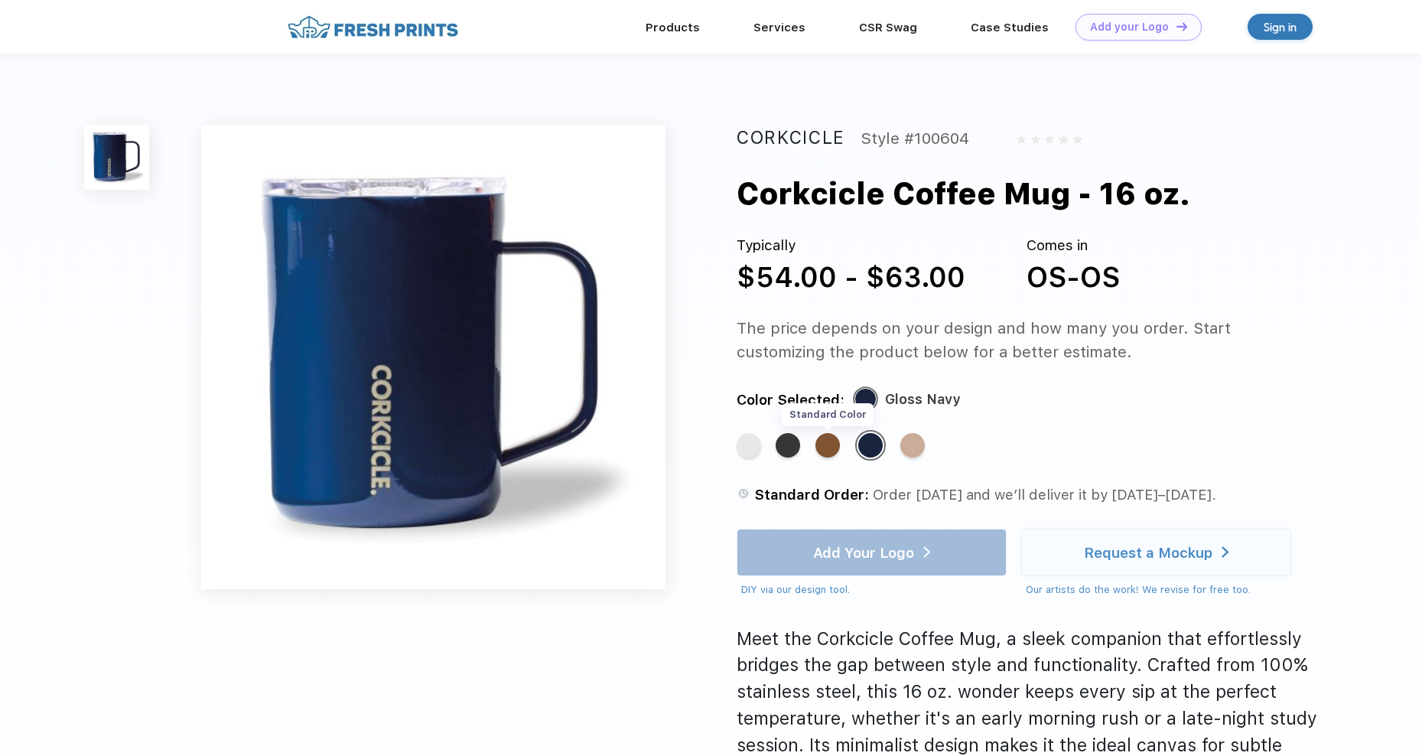
click at [827, 451] on div "Standard Color" at bounding box center [827, 445] width 24 height 24
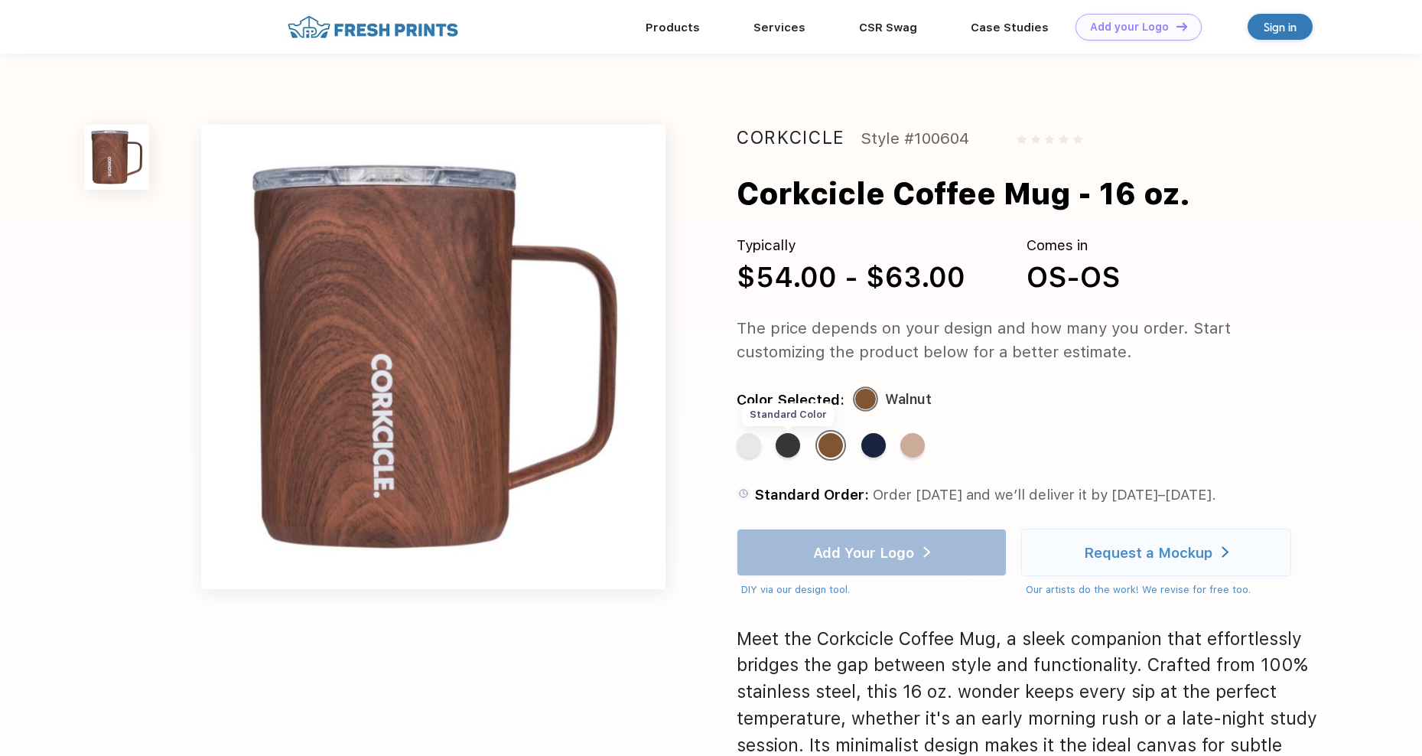
click at [795, 451] on div "Standard Color" at bounding box center [788, 445] width 24 height 24
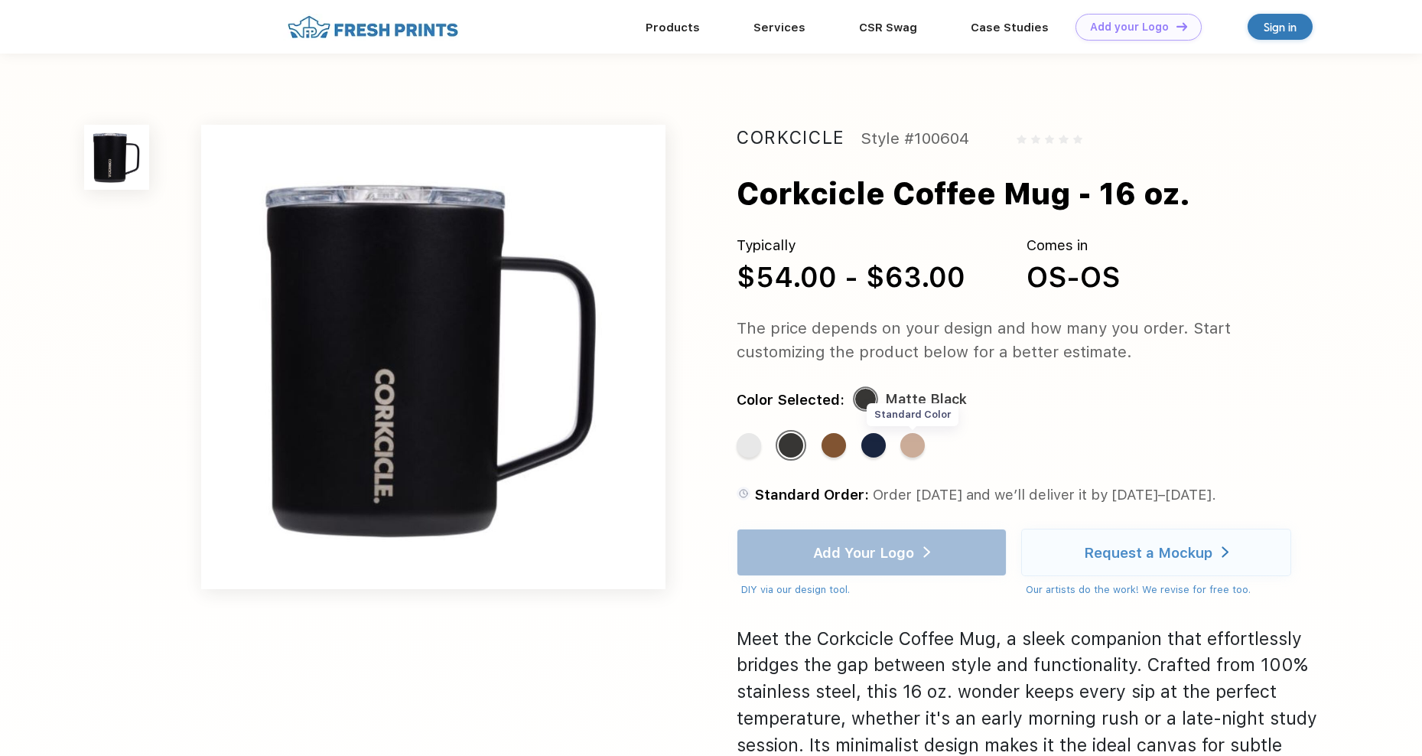
click at [912, 454] on div "Standard Color" at bounding box center [912, 445] width 24 height 24
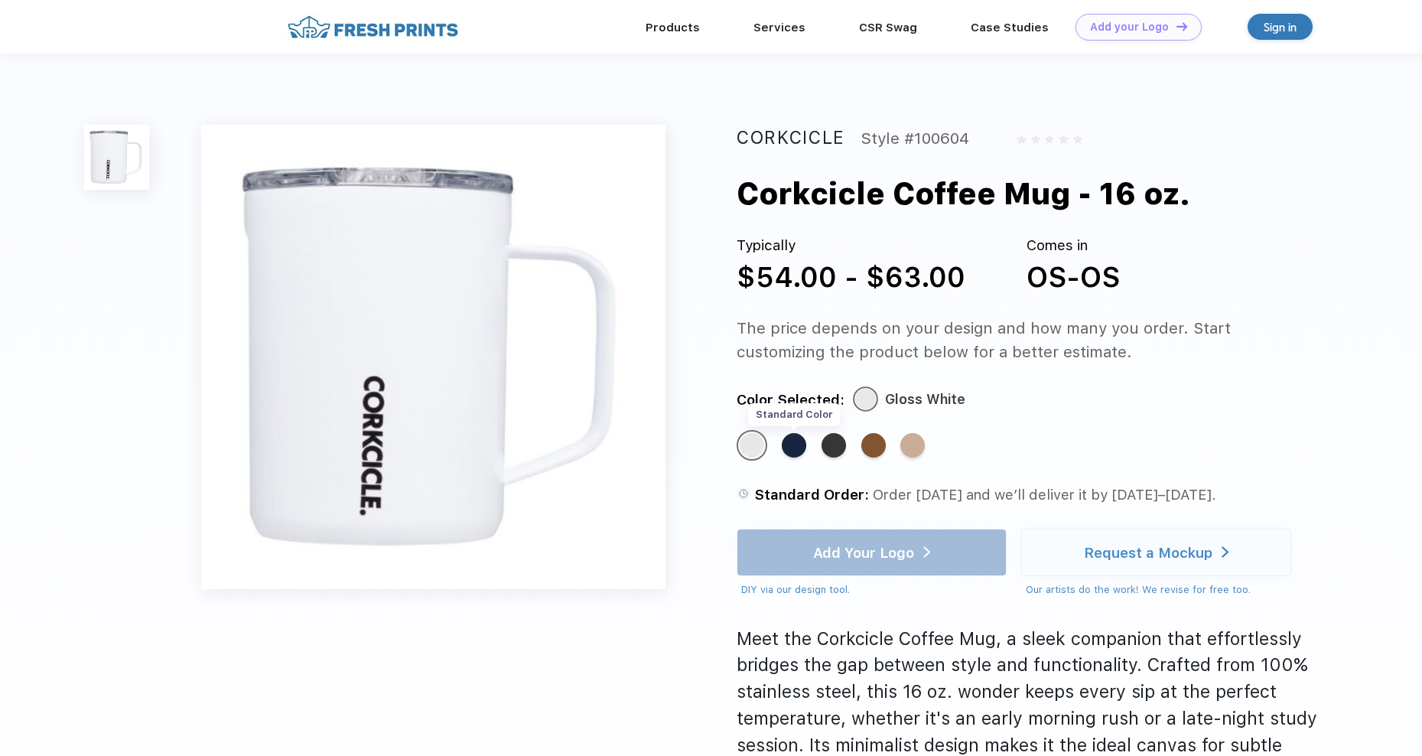
click at [800, 444] on div "Standard Color" at bounding box center [794, 445] width 24 height 24
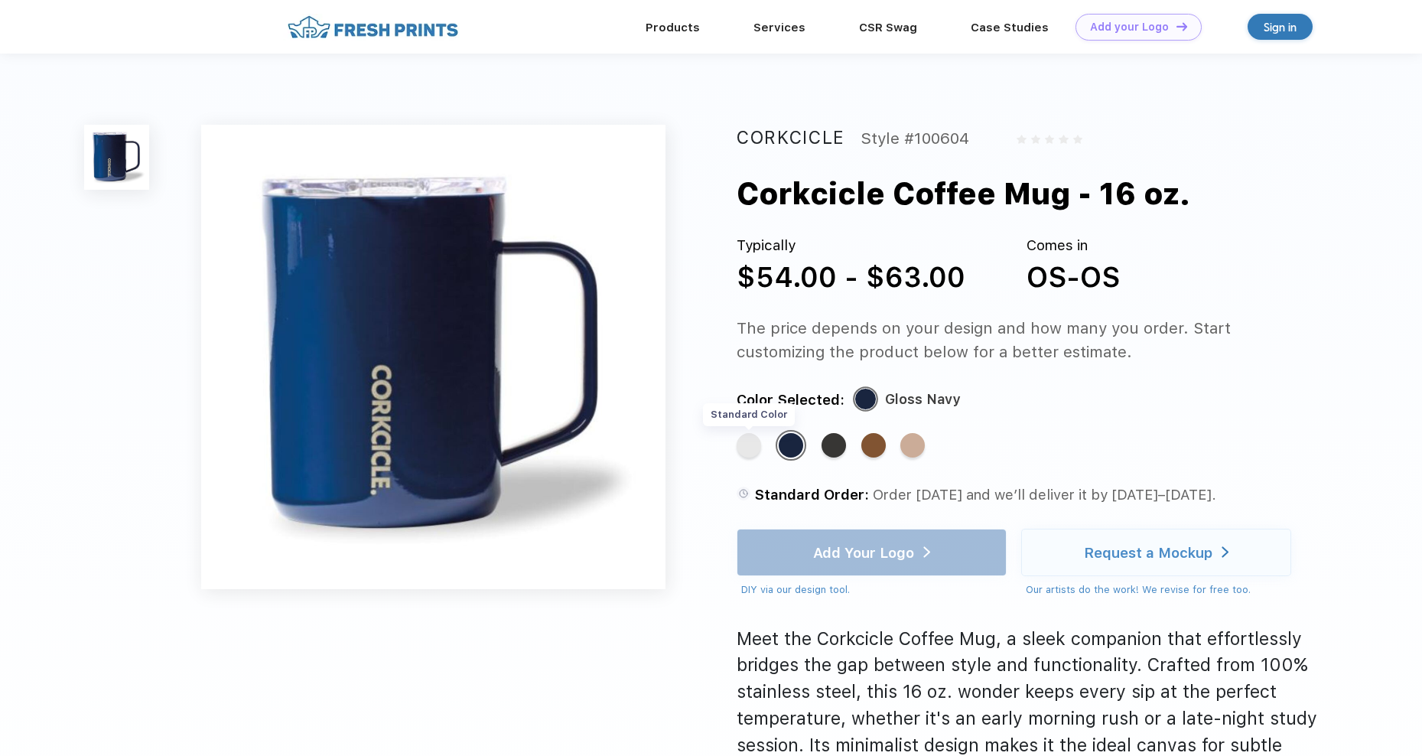
click at [758, 451] on div "Standard Color" at bounding box center [749, 445] width 24 height 24
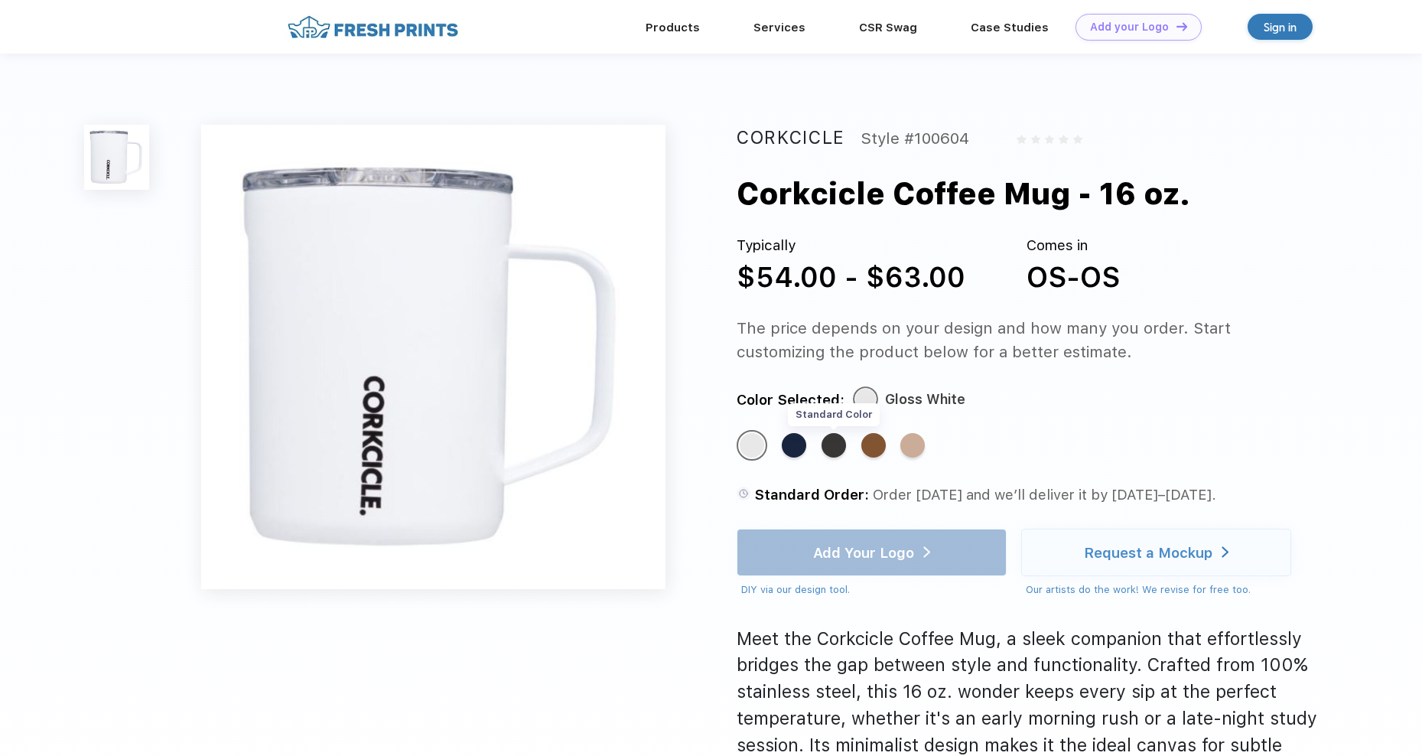
click at [838, 450] on div "Standard Color" at bounding box center [833, 445] width 24 height 24
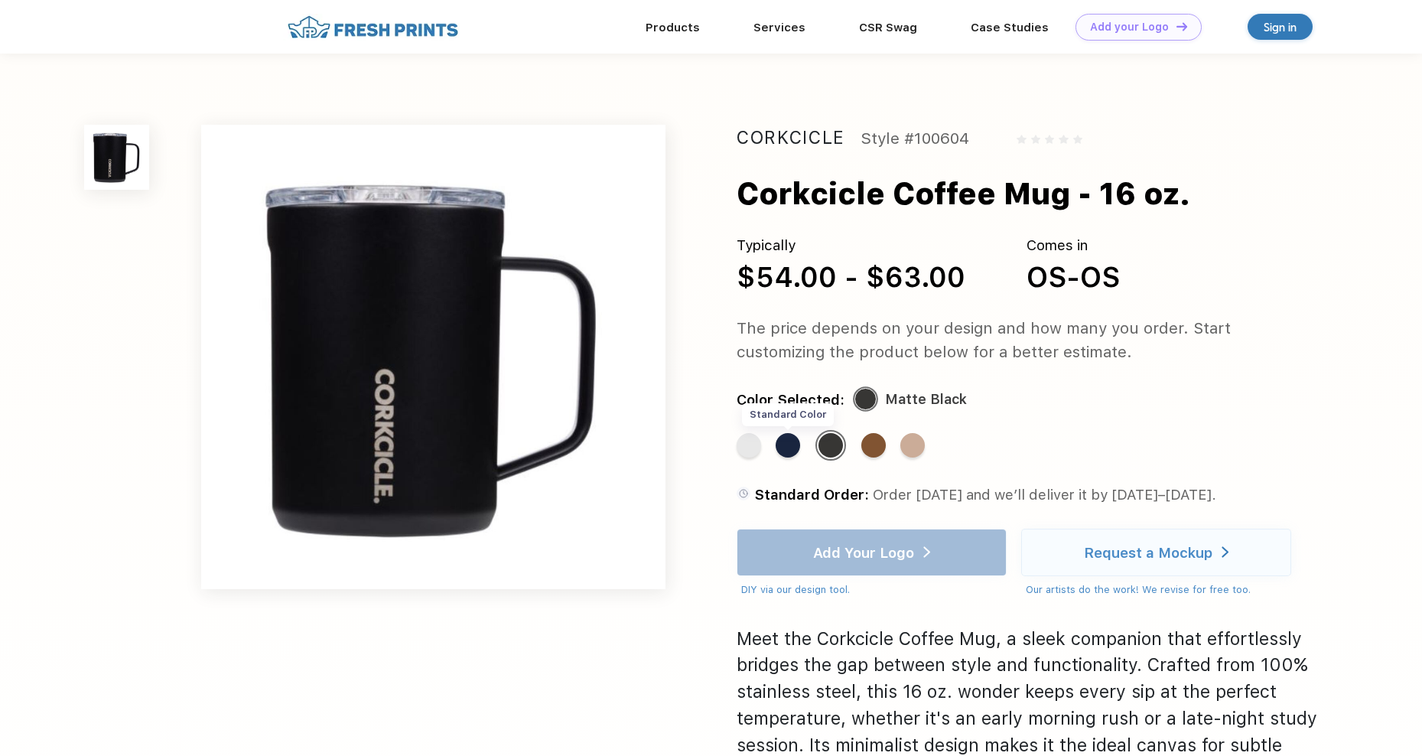
click at [798, 454] on div "Standard Color" at bounding box center [788, 445] width 24 height 24
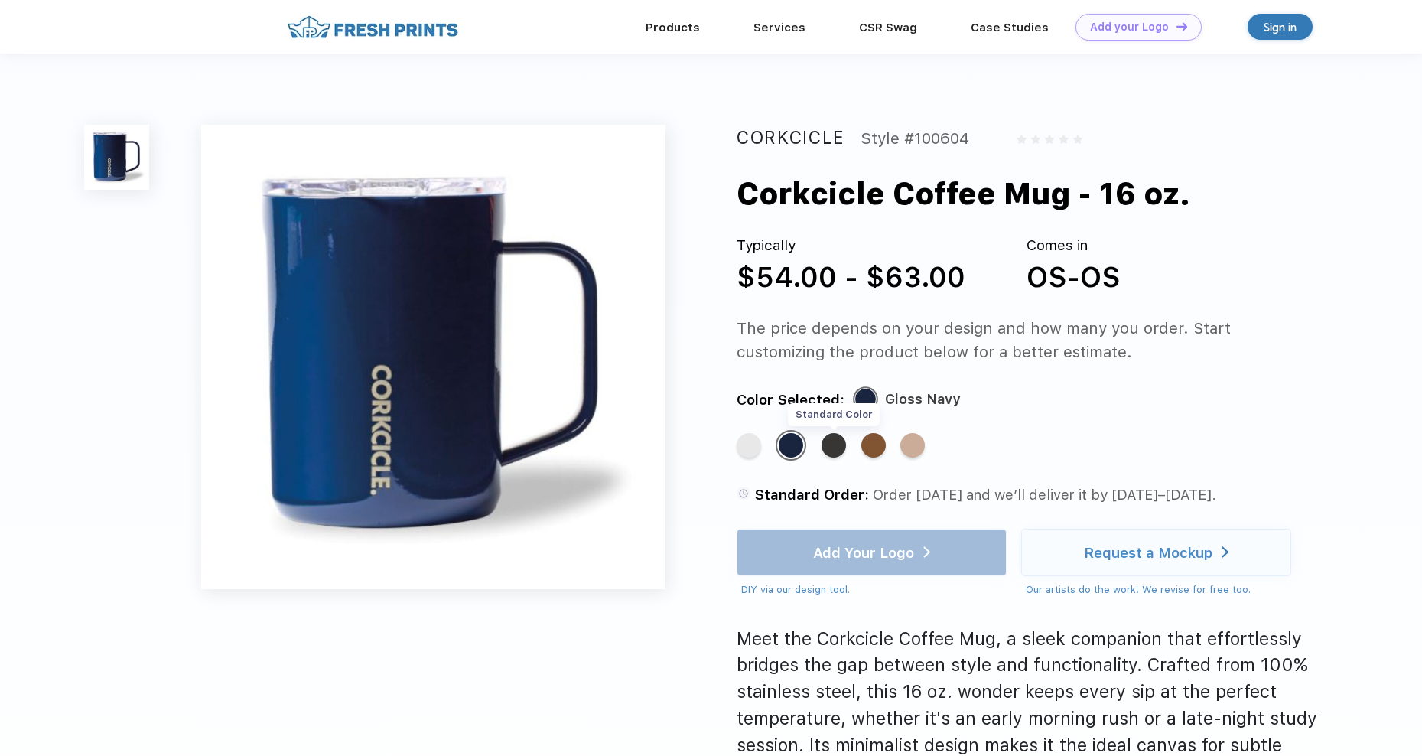
click at [828, 449] on div "Standard Color" at bounding box center [833, 445] width 24 height 24
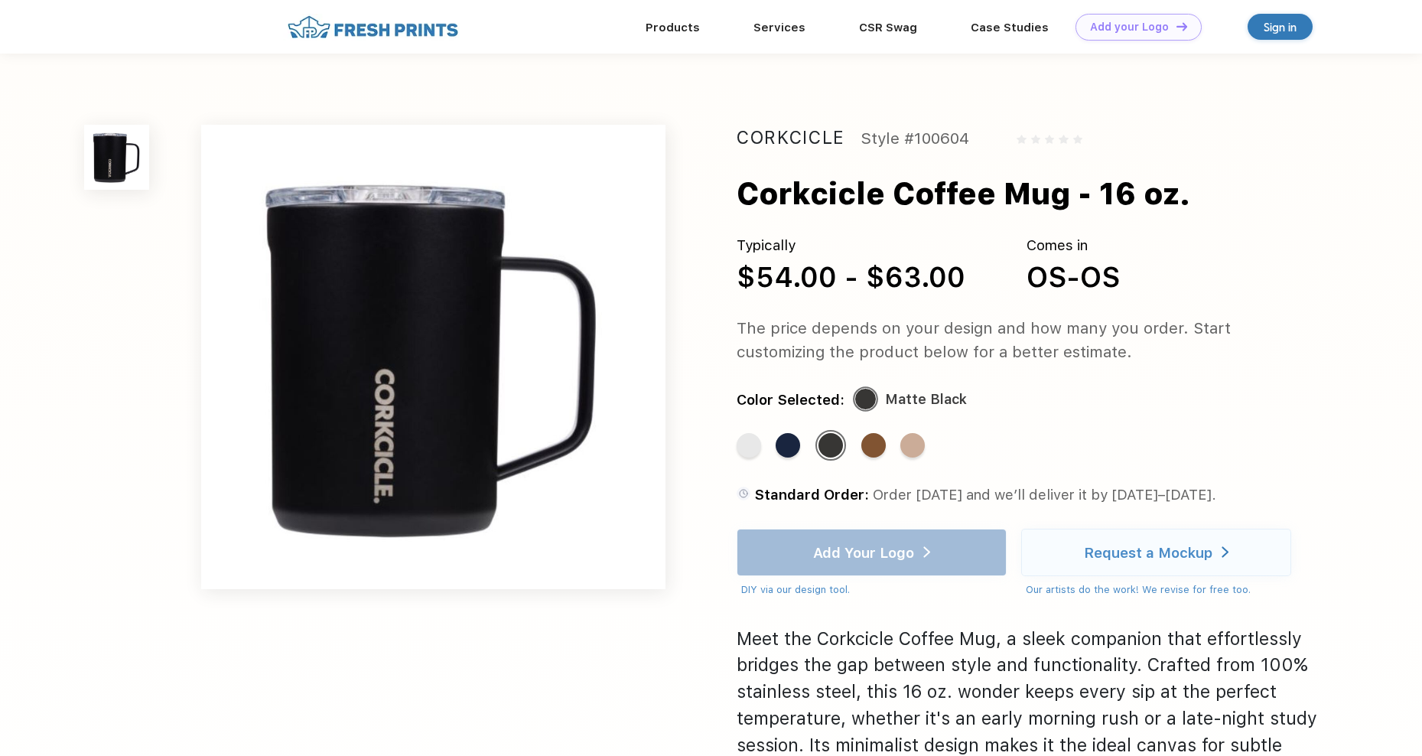
click at [802, 447] on div "Standard Color Standard Color Standard Color Standard Color Standard Color" at bounding box center [1012, 453] width 551 height 46
click at [787, 447] on div "Standard Color" at bounding box center [788, 445] width 24 height 24
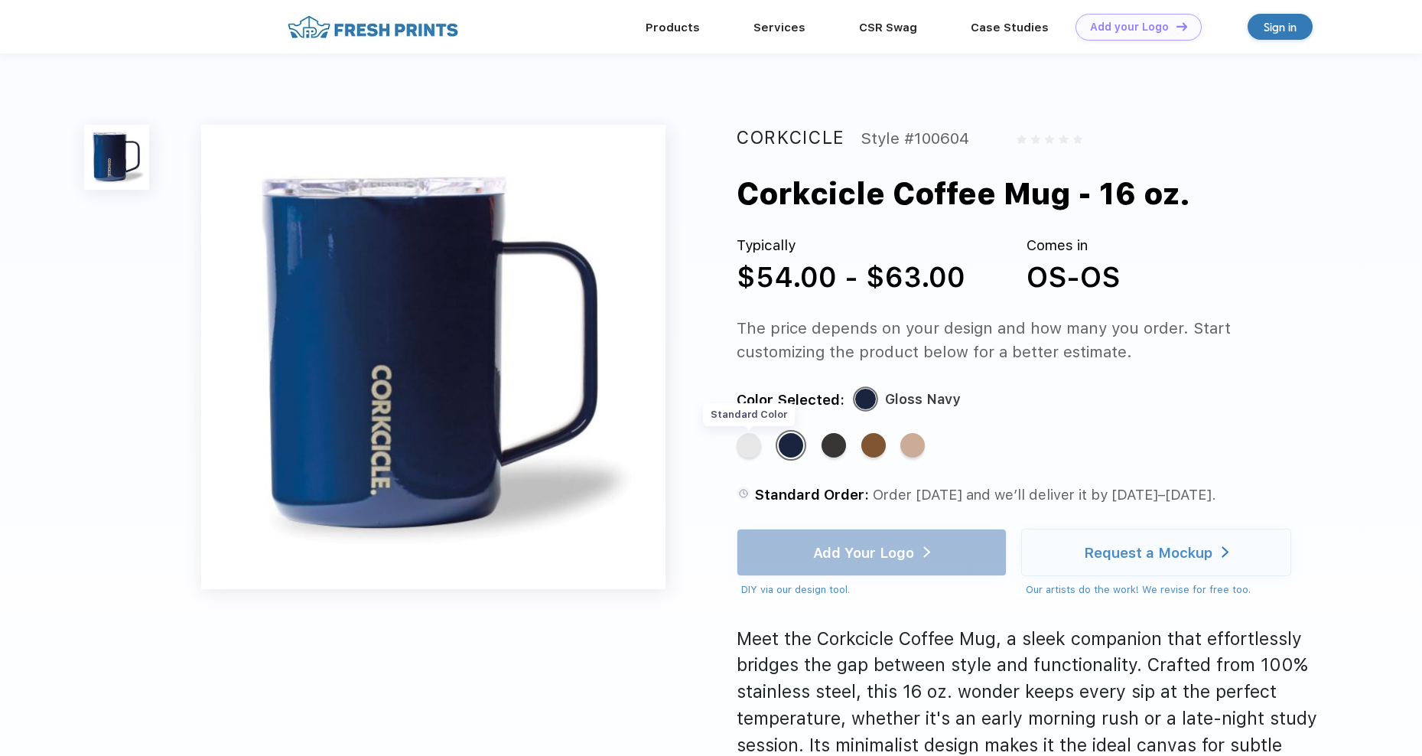
click at [755, 443] on div "Standard Color" at bounding box center [749, 445] width 24 height 24
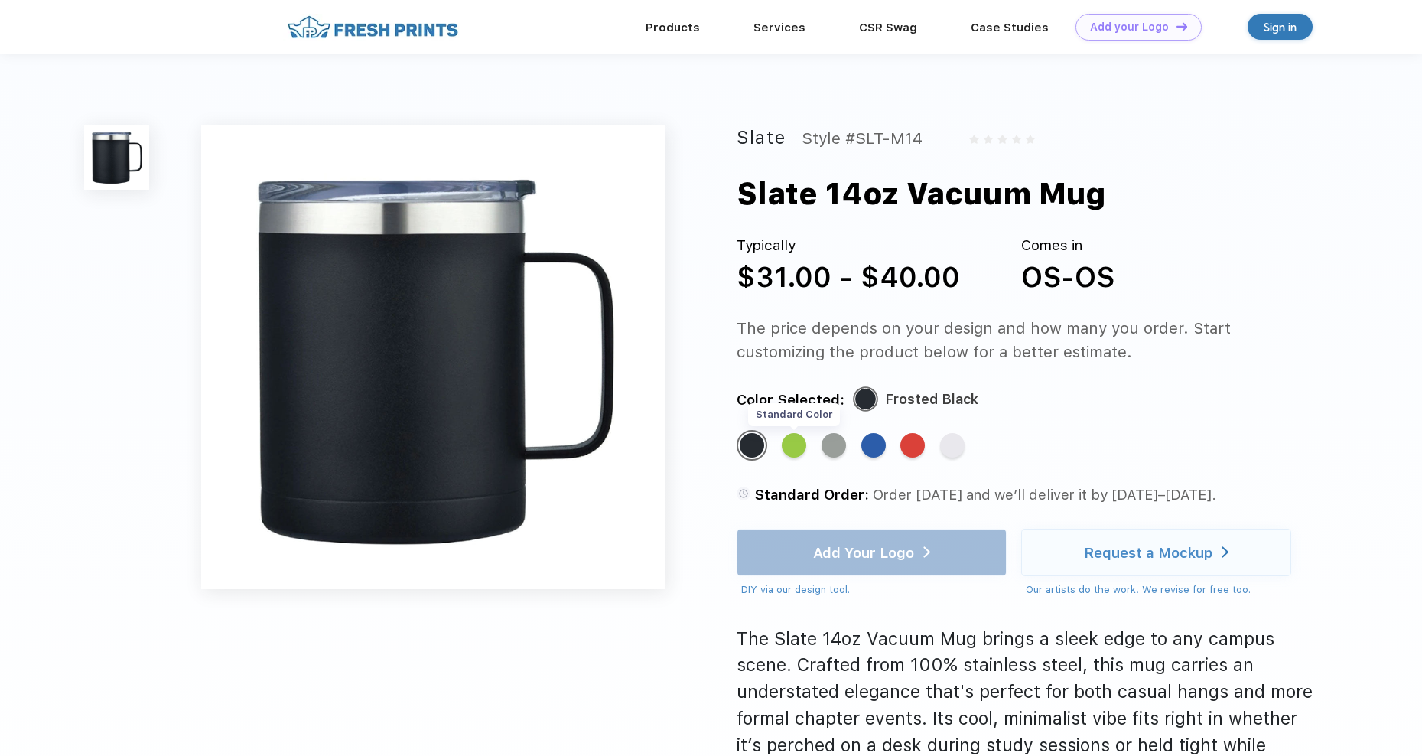
click at [796, 442] on div "Standard Color" at bounding box center [794, 445] width 24 height 24
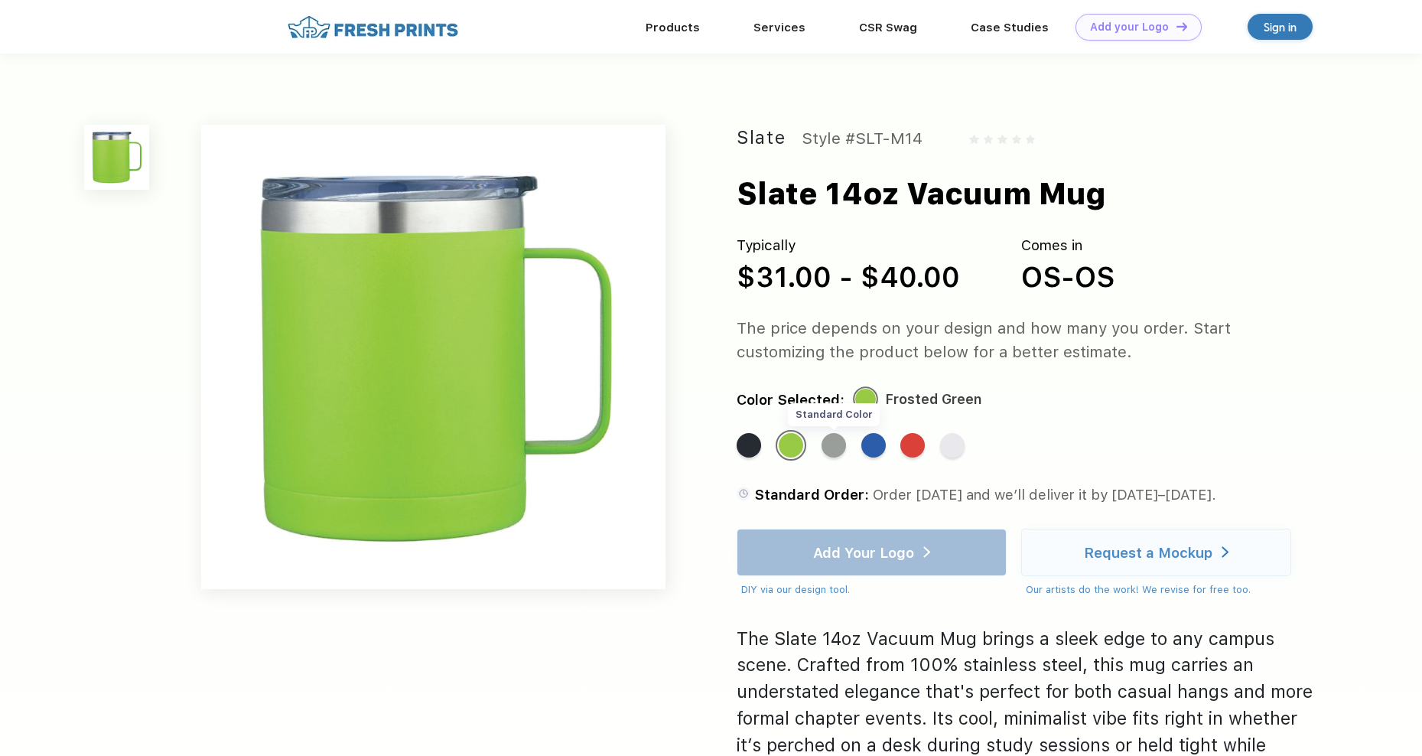
click at [829, 450] on div "Standard Color" at bounding box center [833, 445] width 24 height 24
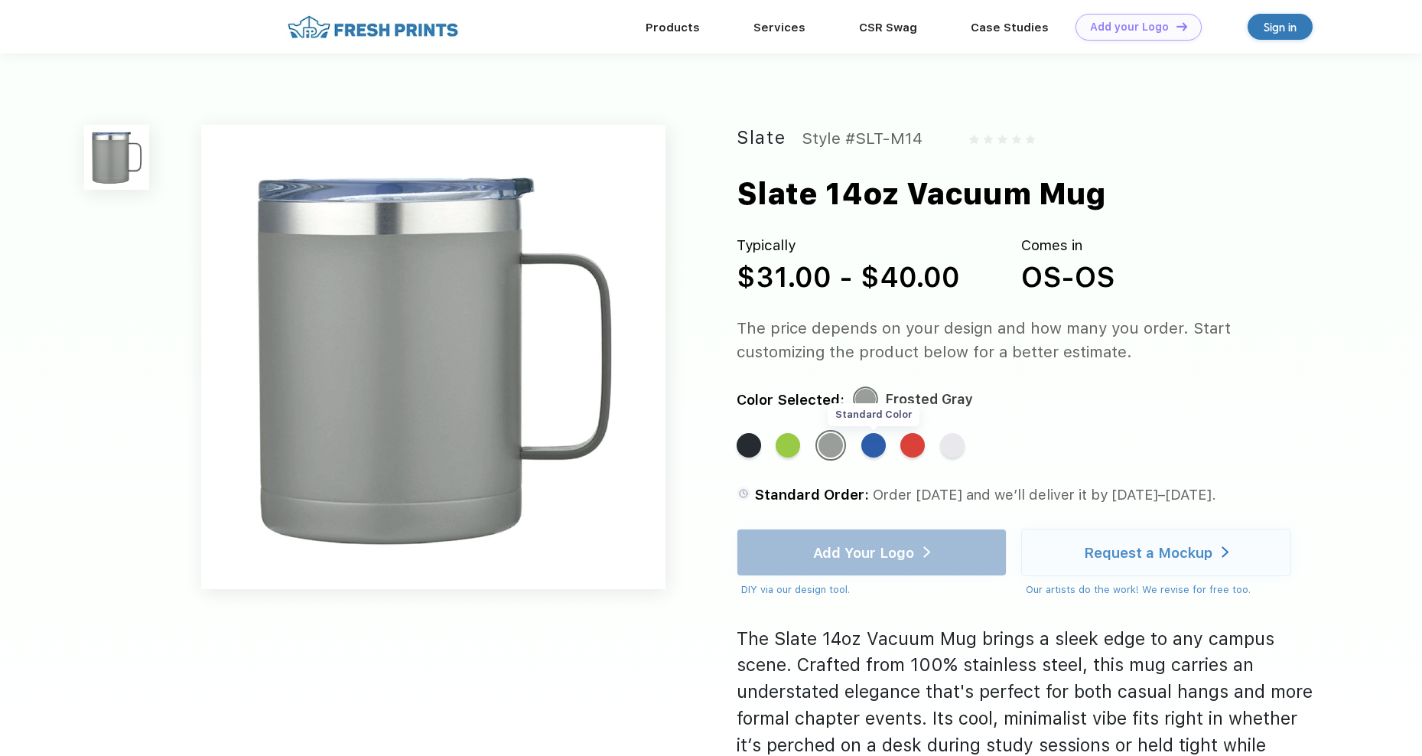
click at [878, 447] on div "Standard Color" at bounding box center [873, 445] width 24 height 24
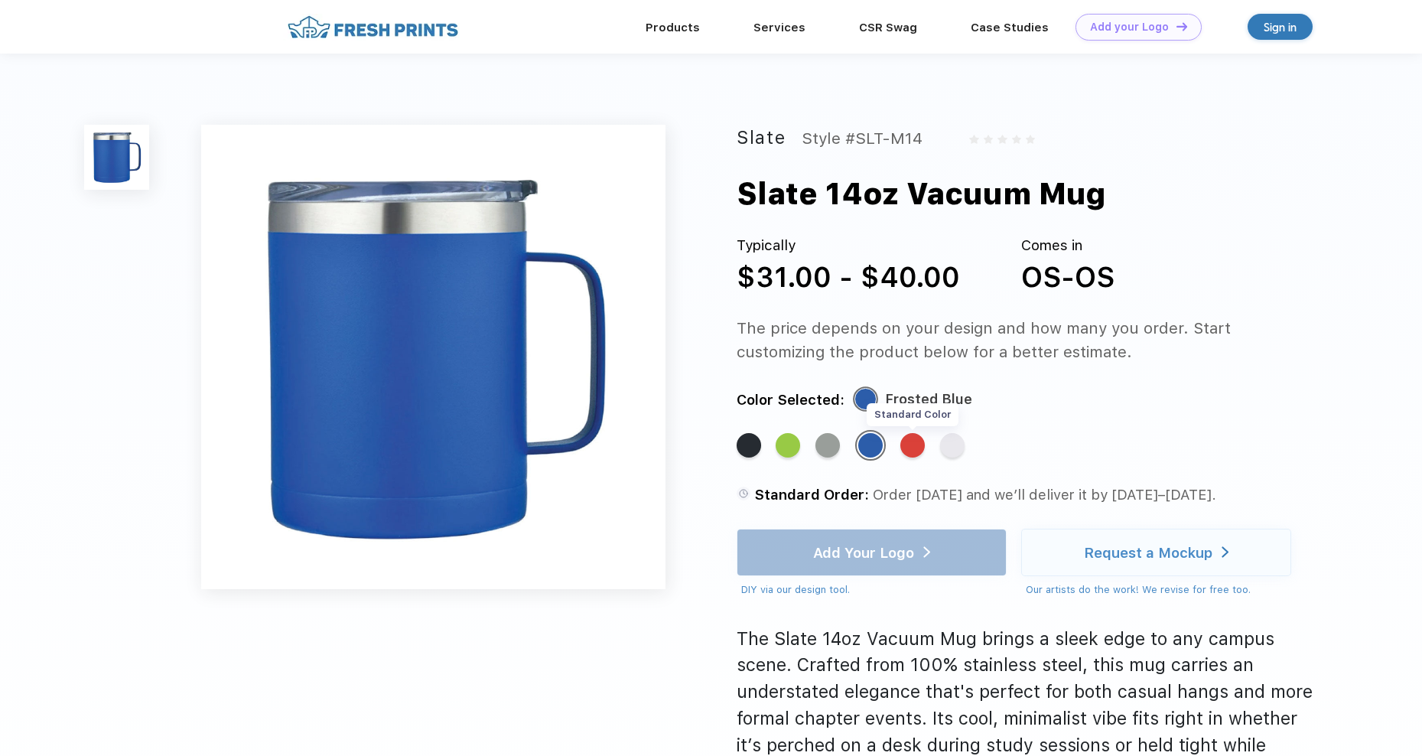
click at [922, 447] on div "Standard Color" at bounding box center [912, 445] width 24 height 24
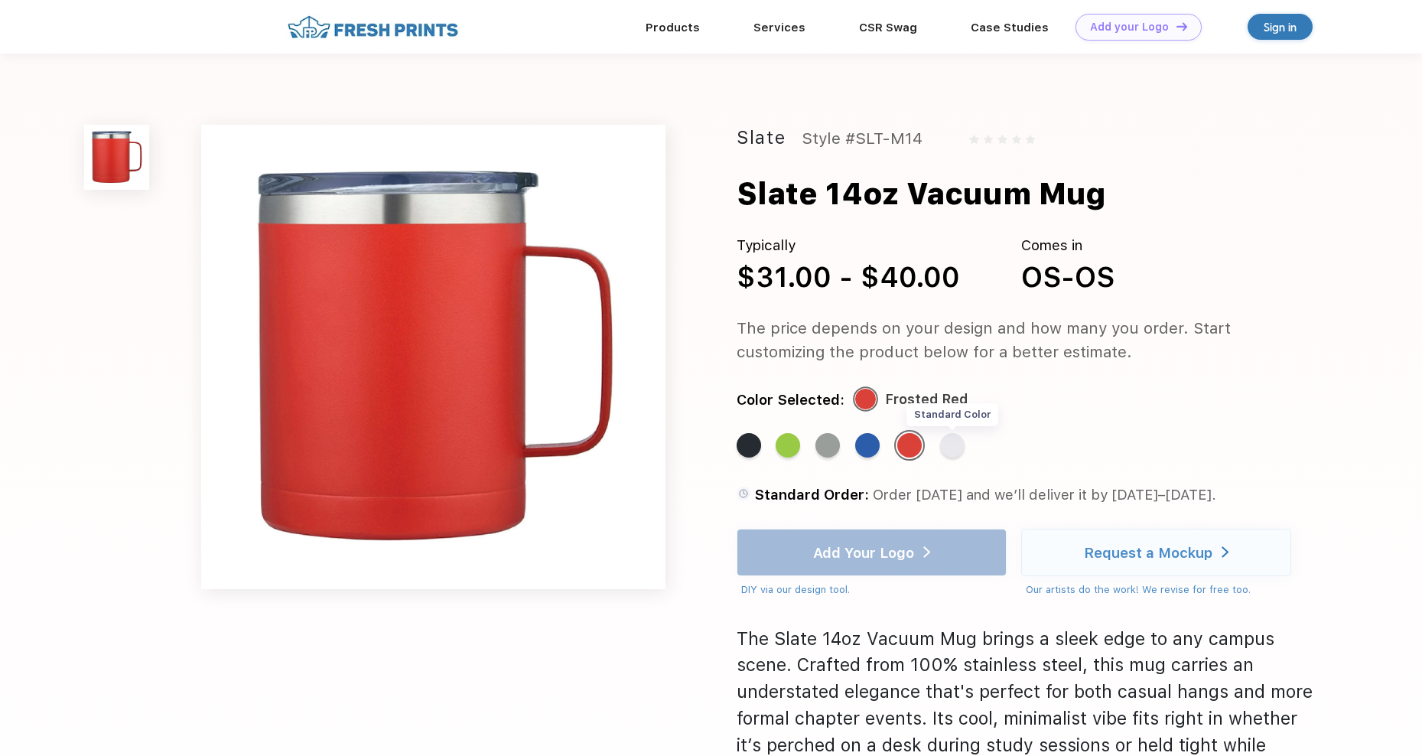
click at [956, 446] on div "Standard Color" at bounding box center [952, 445] width 24 height 24
